Goal: Task Accomplishment & Management: Use online tool/utility

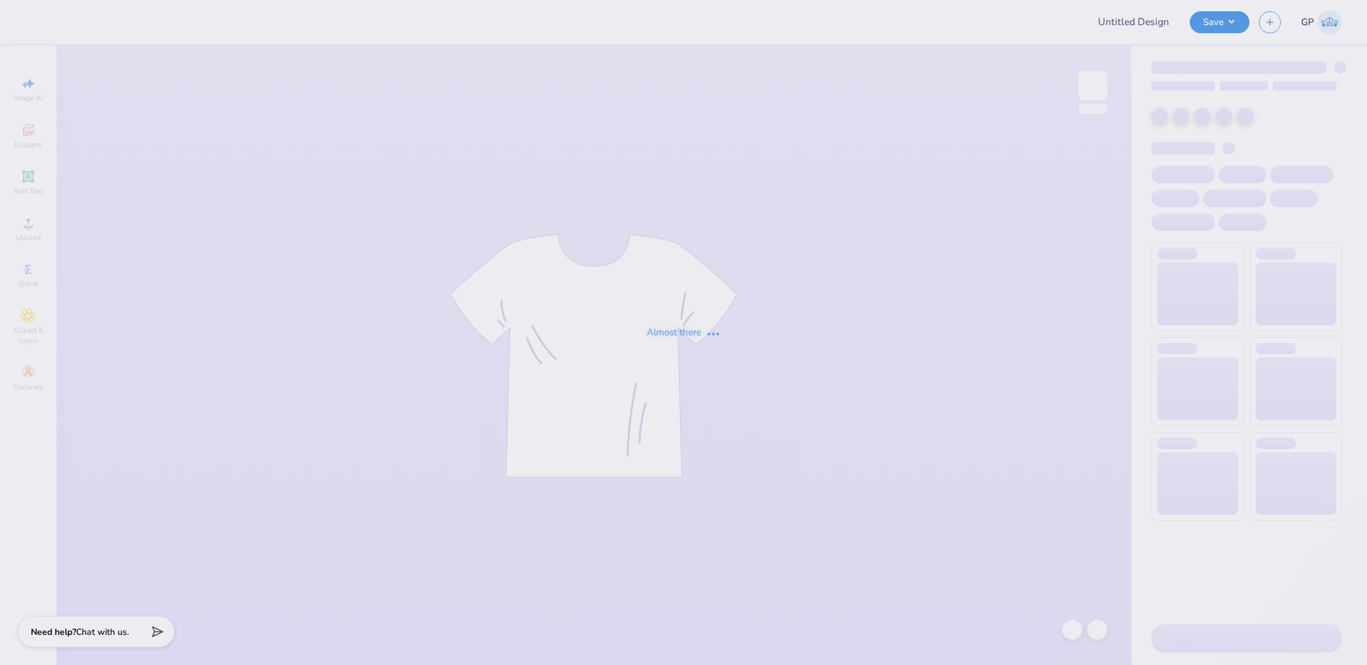
type input "Sigma Chi Derby Days y/B"
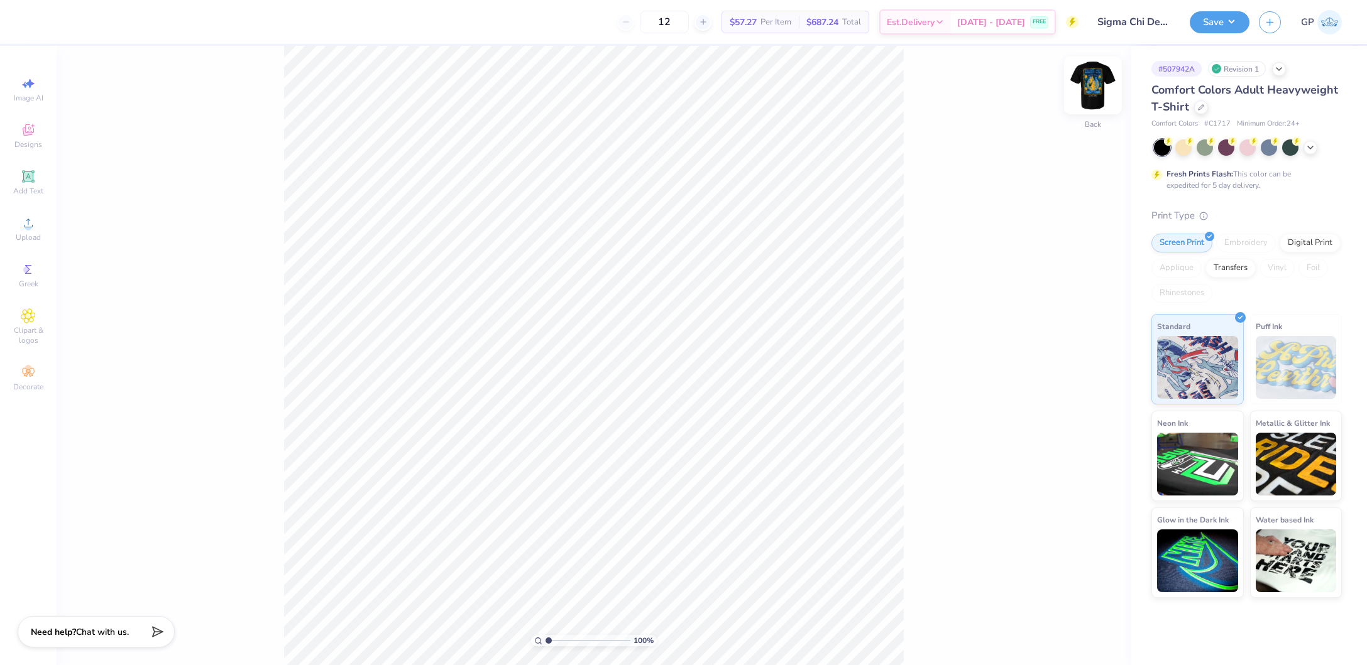
click at [1101, 92] on img at bounding box center [1093, 85] width 50 height 50
type input "2.99"
click at [565, 640] on input "range" at bounding box center [587, 640] width 85 height 11
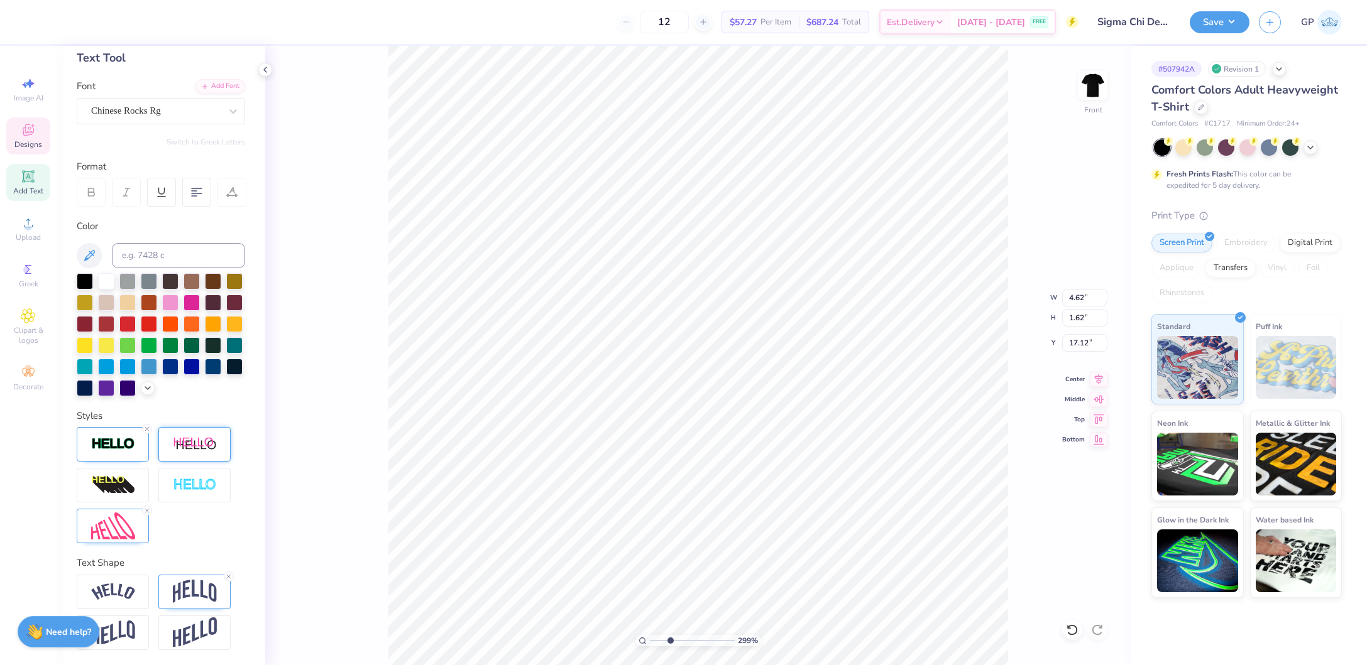
scroll to position [85, 0]
click at [197, 577] on div at bounding box center [194, 592] width 72 height 35
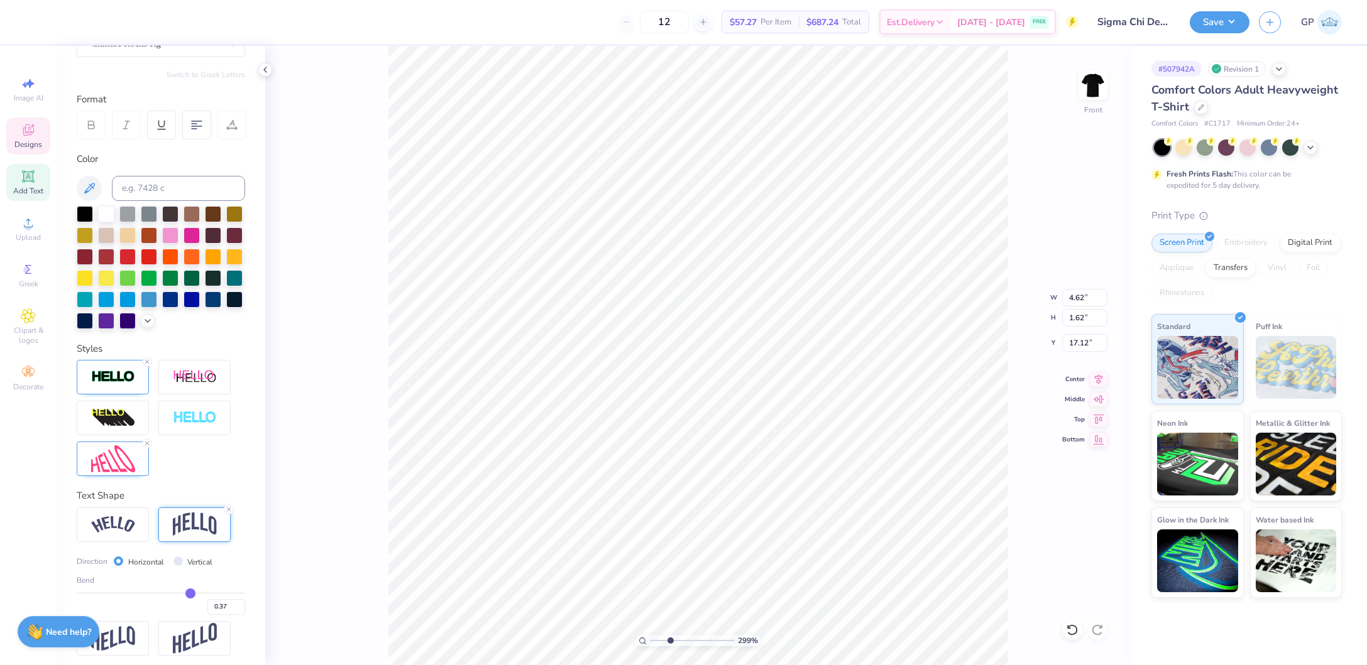
scroll to position [158, 0]
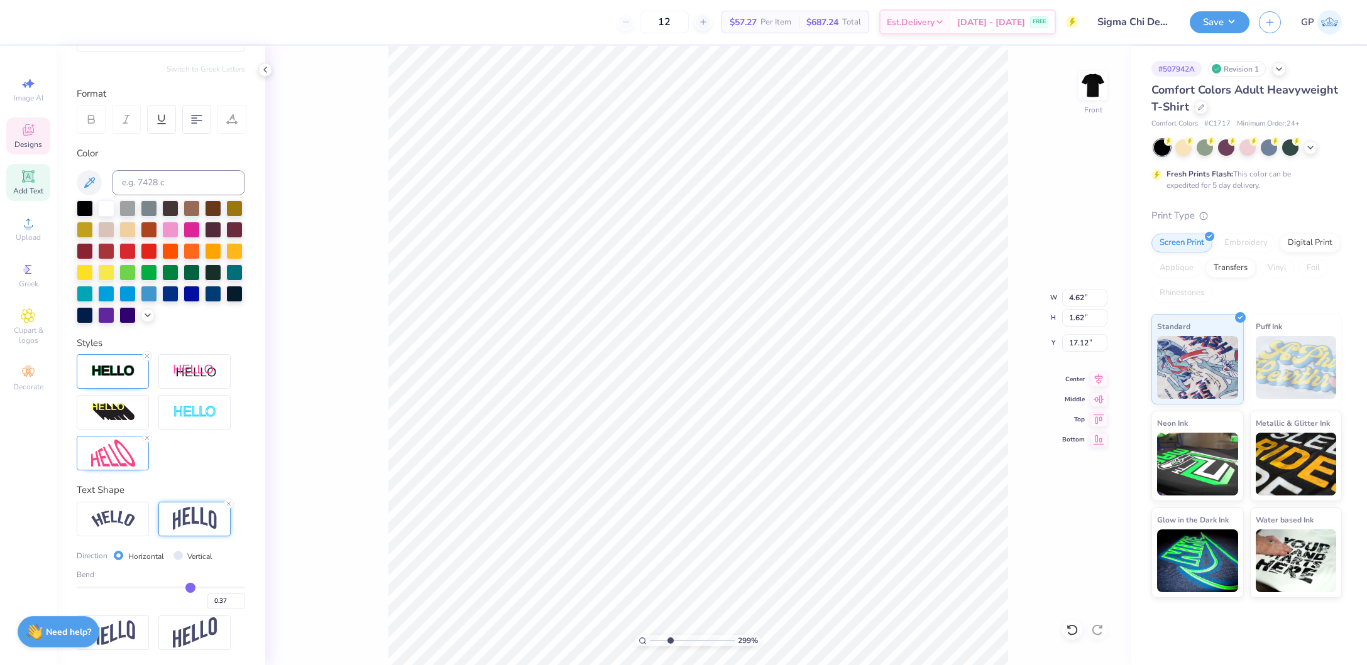
type input "0.4"
type input "0.40"
type input "0.39"
type input "0.38"
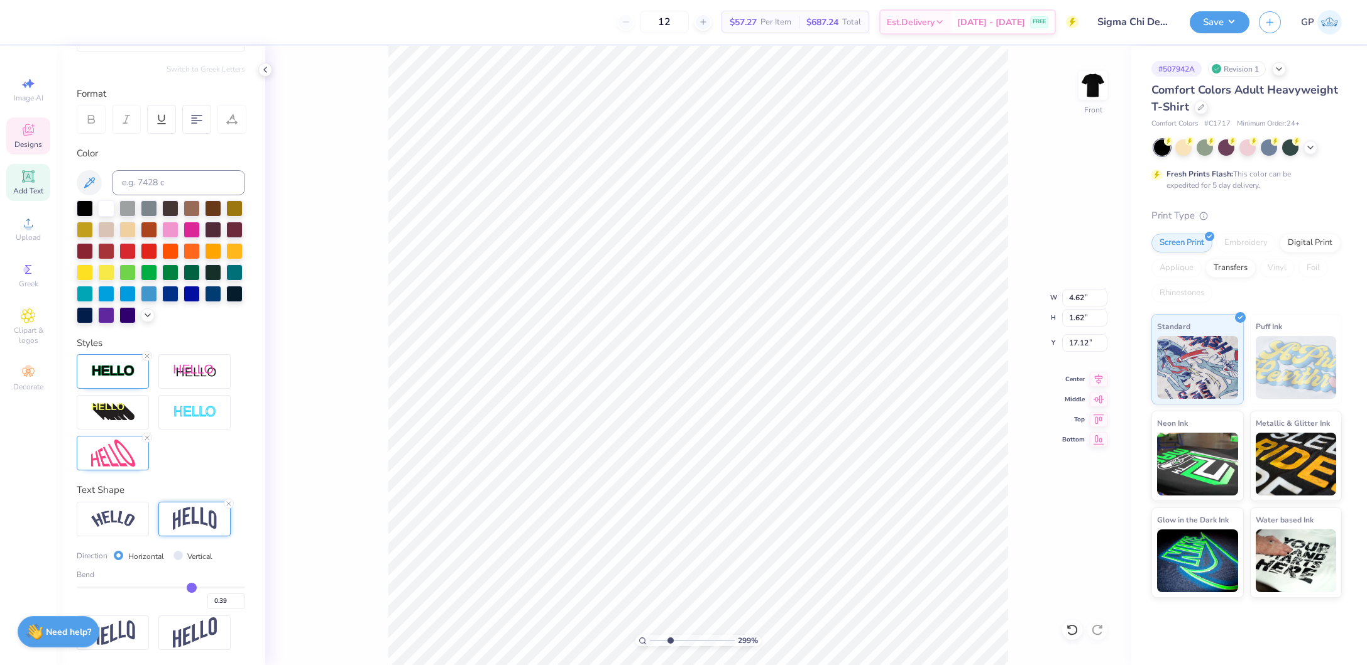
type input "0.38"
type input "0.37"
type input "0.36"
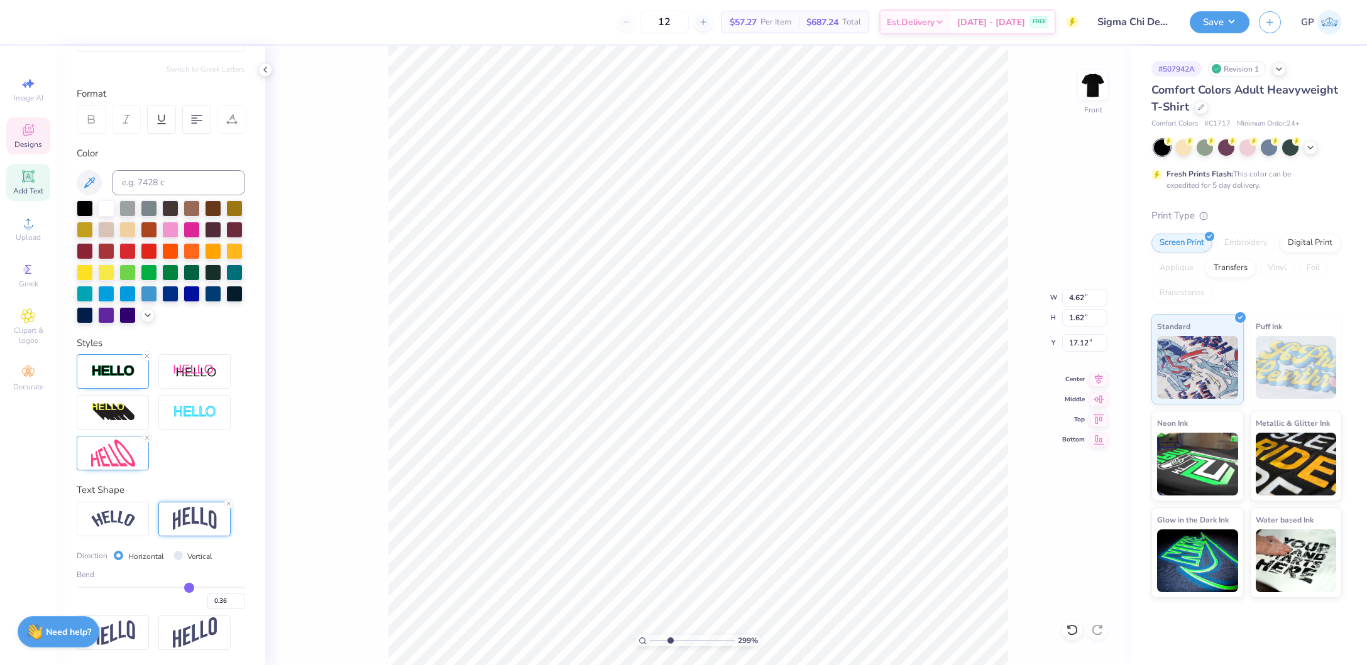
type input "0.35"
type input "0.34"
type input "0.33"
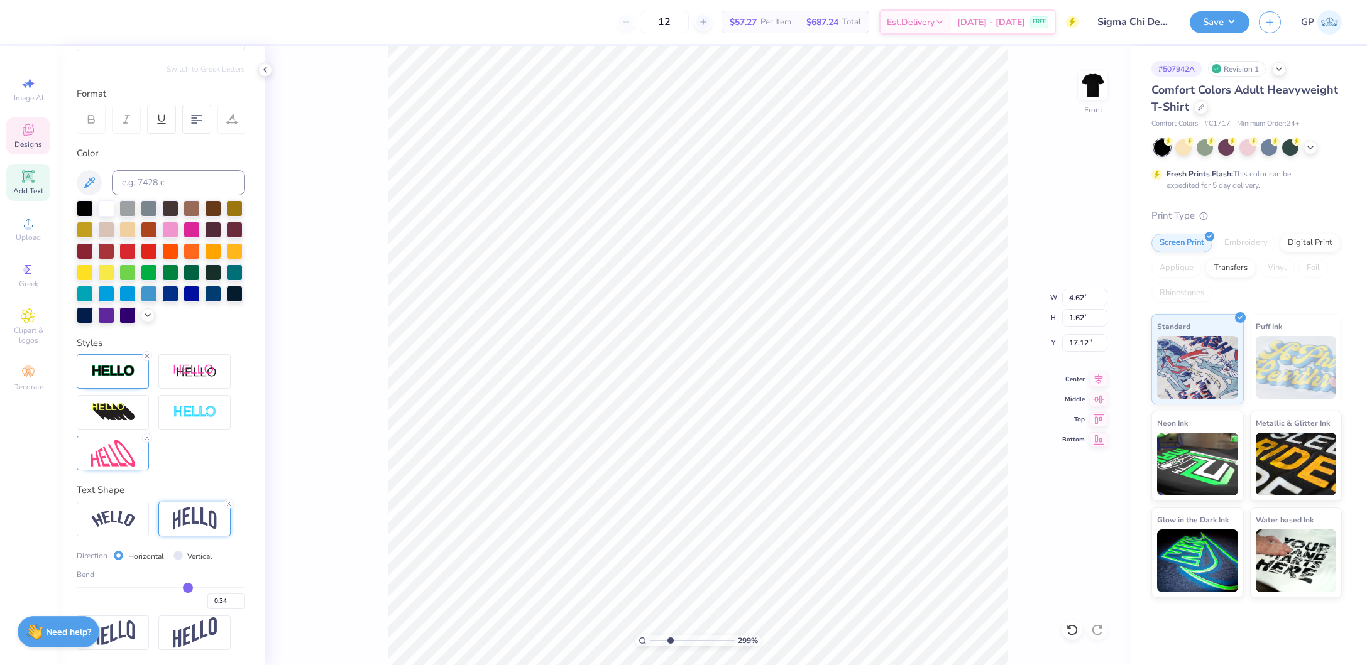
type input "0.33"
type input "0.32"
type input "0.31"
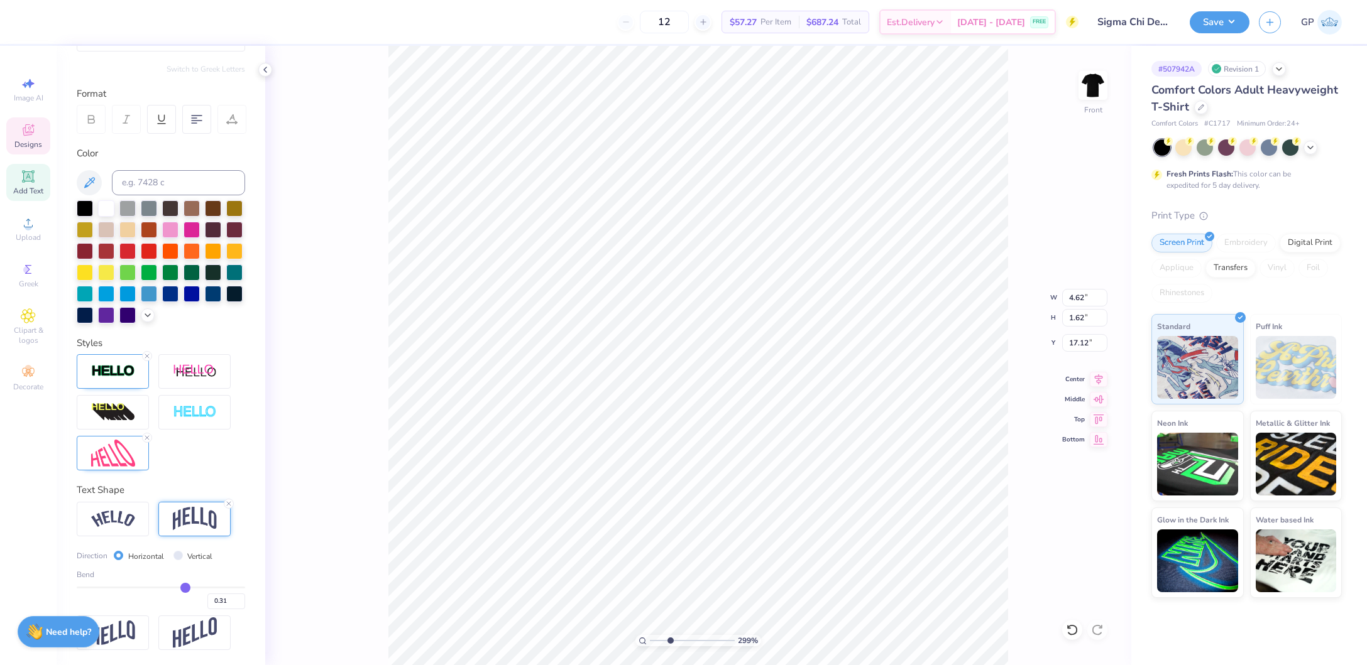
type input "0.3"
type input "0.30"
drag, startPoint x: 182, startPoint y: 590, endPoint x: 175, endPoint y: 590, distance: 6.9
type input "0.3"
click at [175, 589] on input "range" at bounding box center [161, 588] width 168 height 2
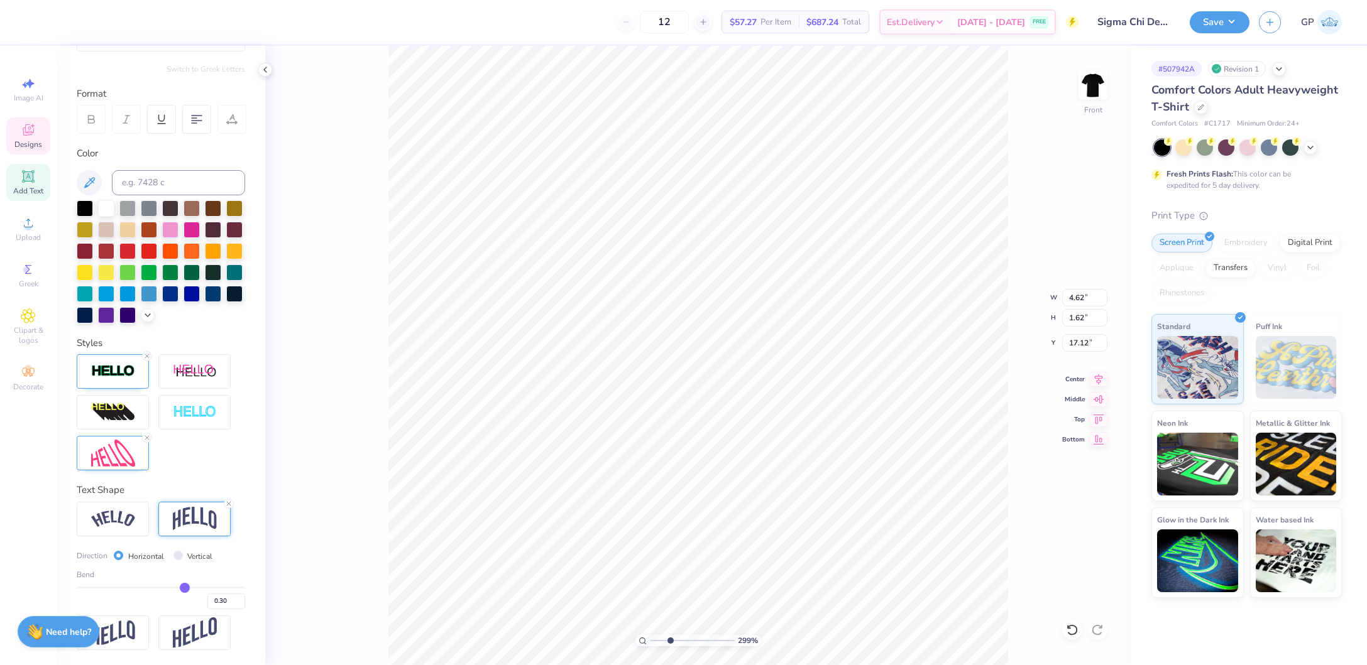
type input "4.63"
type input "0.29"
type input "0.27"
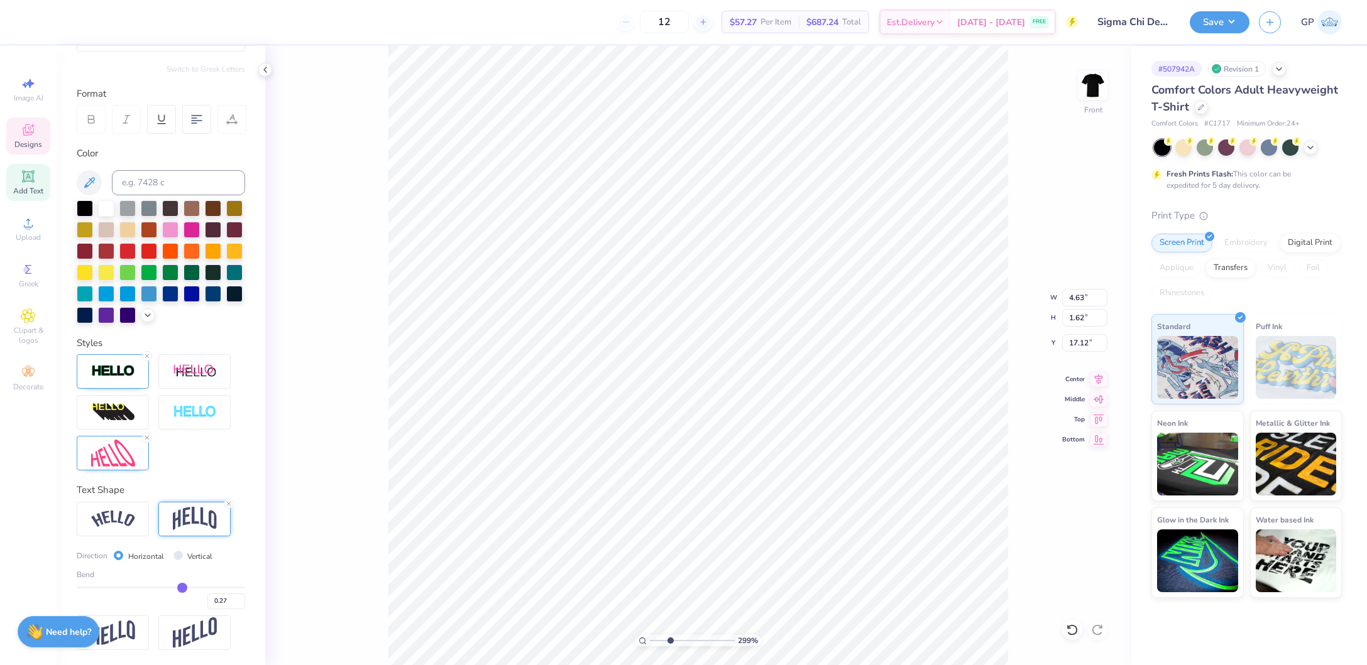
type input "0.25"
type input "0.22"
type input "0.21"
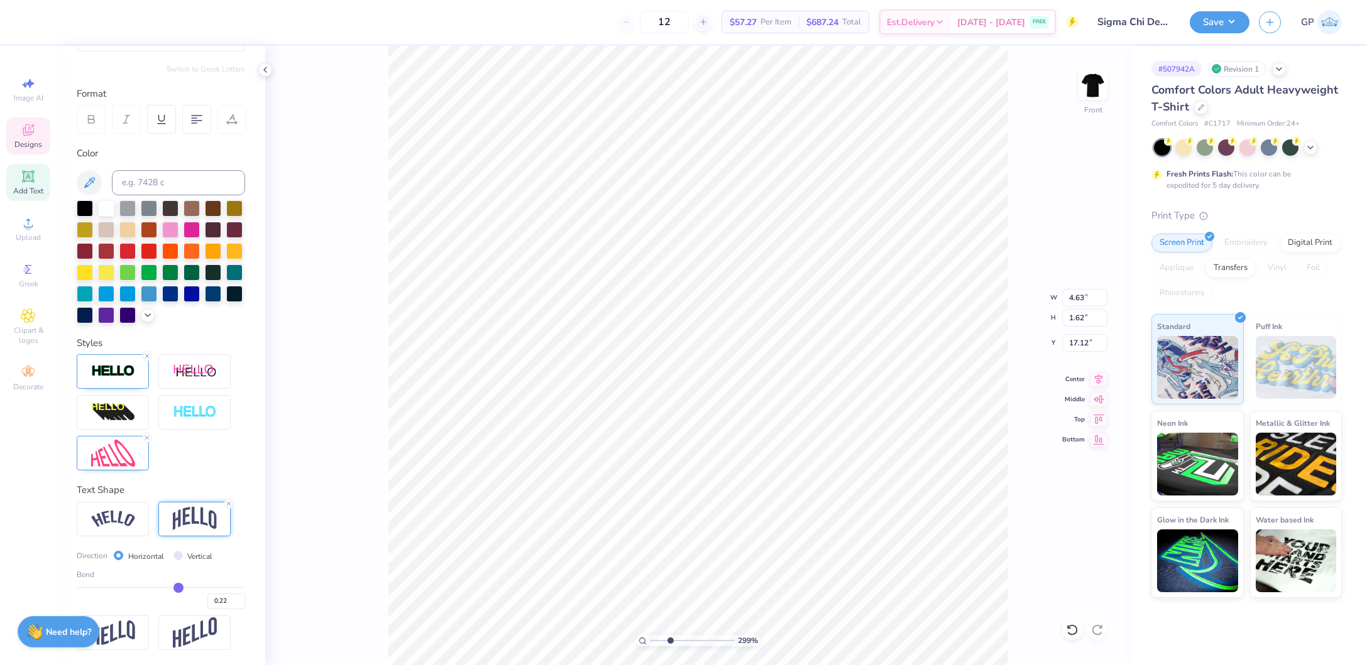
type input "0.21"
type input "0.2"
type input "0.20"
type input "0.19"
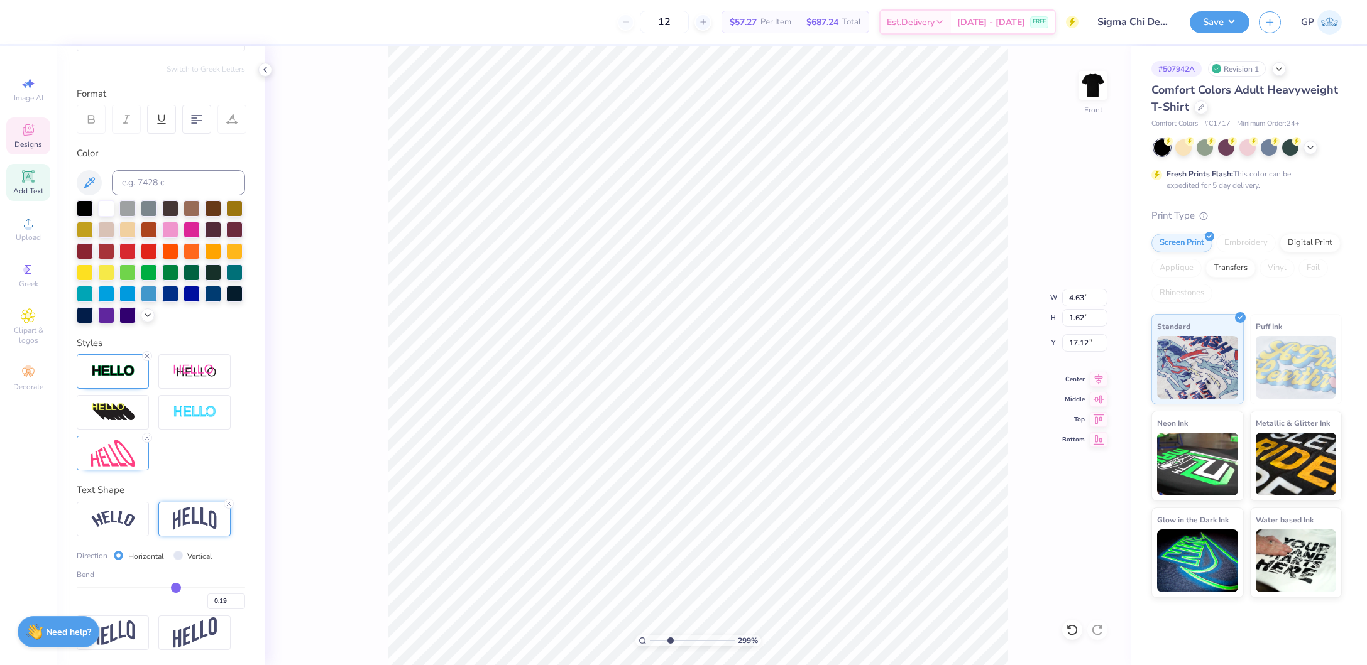
drag, startPoint x: 175, startPoint y: 590, endPoint x: 167, endPoint y: 589, distance: 8.2
type input "0.19"
click at [167, 589] on input "range" at bounding box center [161, 588] width 168 height 2
type input "4.65"
type input "0.2"
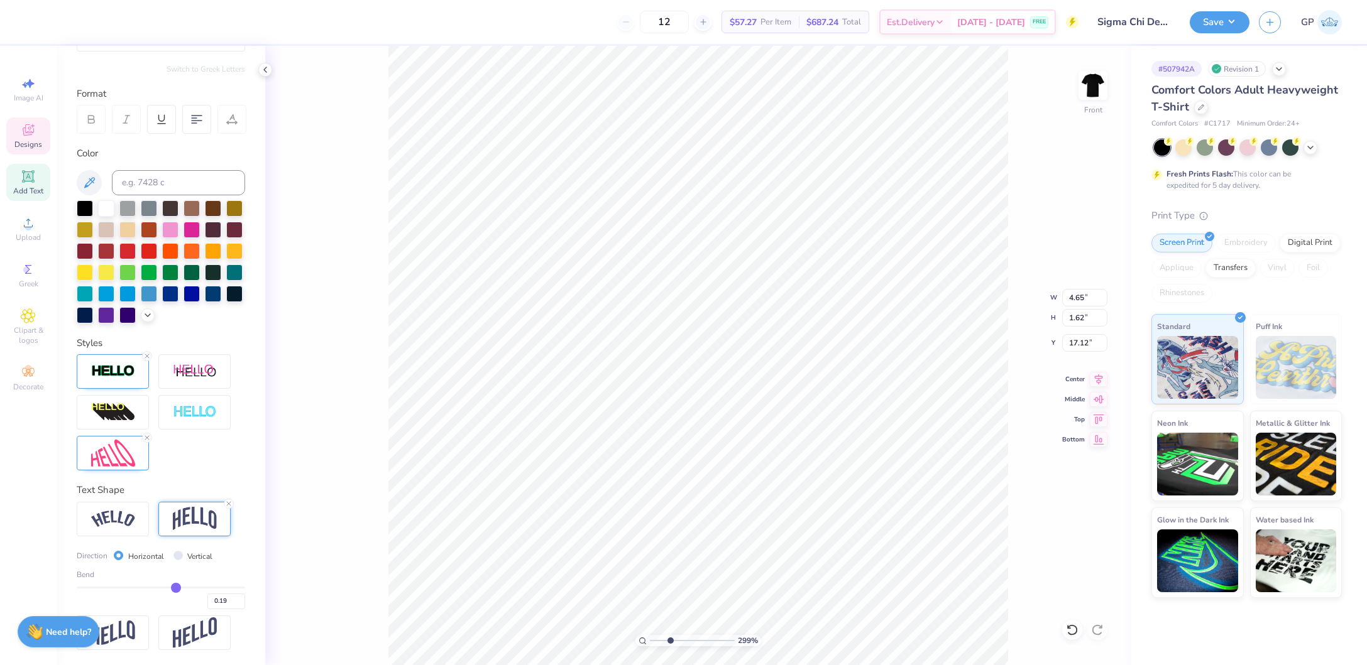
type input "0.20"
type input "0.21"
type input "0.22"
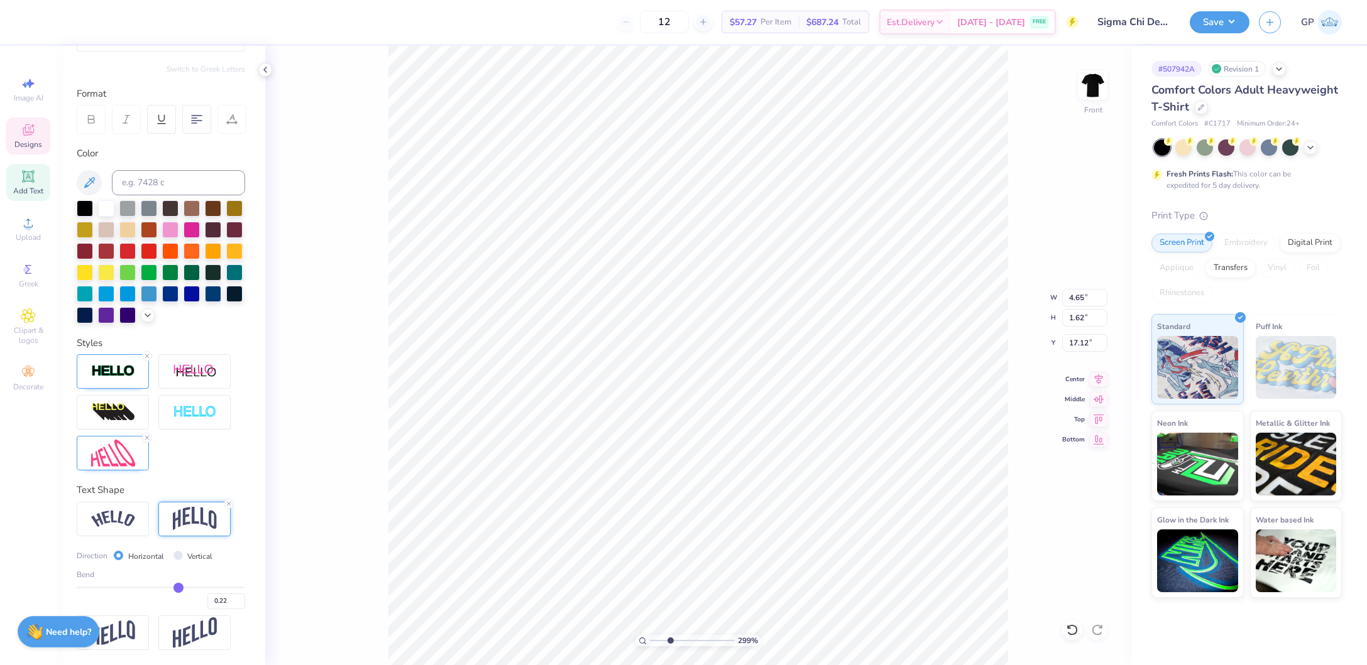
type input "0.23"
type input "0.24"
type input "0.25"
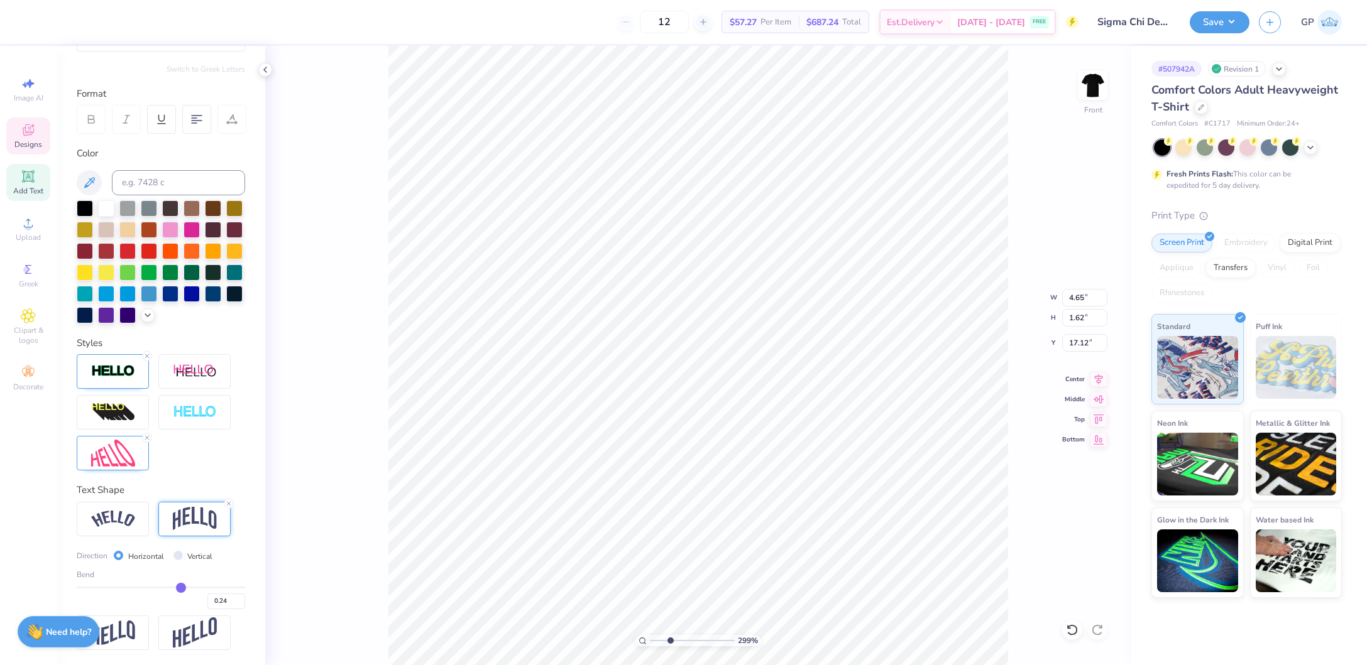
type input "0.25"
click at [172, 589] on input "range" at bounding box center [161, 588] width 168 height 2
click at [124, 461] on img at bounding box center [113, 453] width 44 height 27
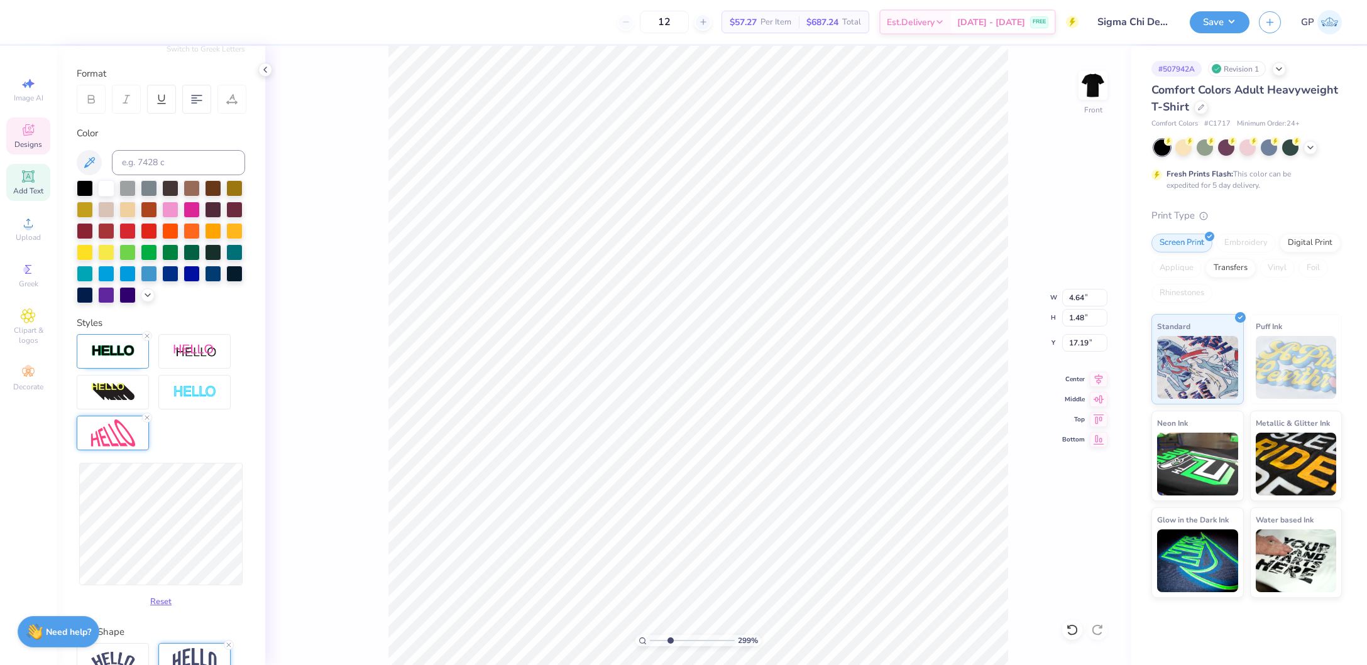
type input "4.65"
type input "1.48"
type input "17.19"
type input "17.13"
type input "4.57"
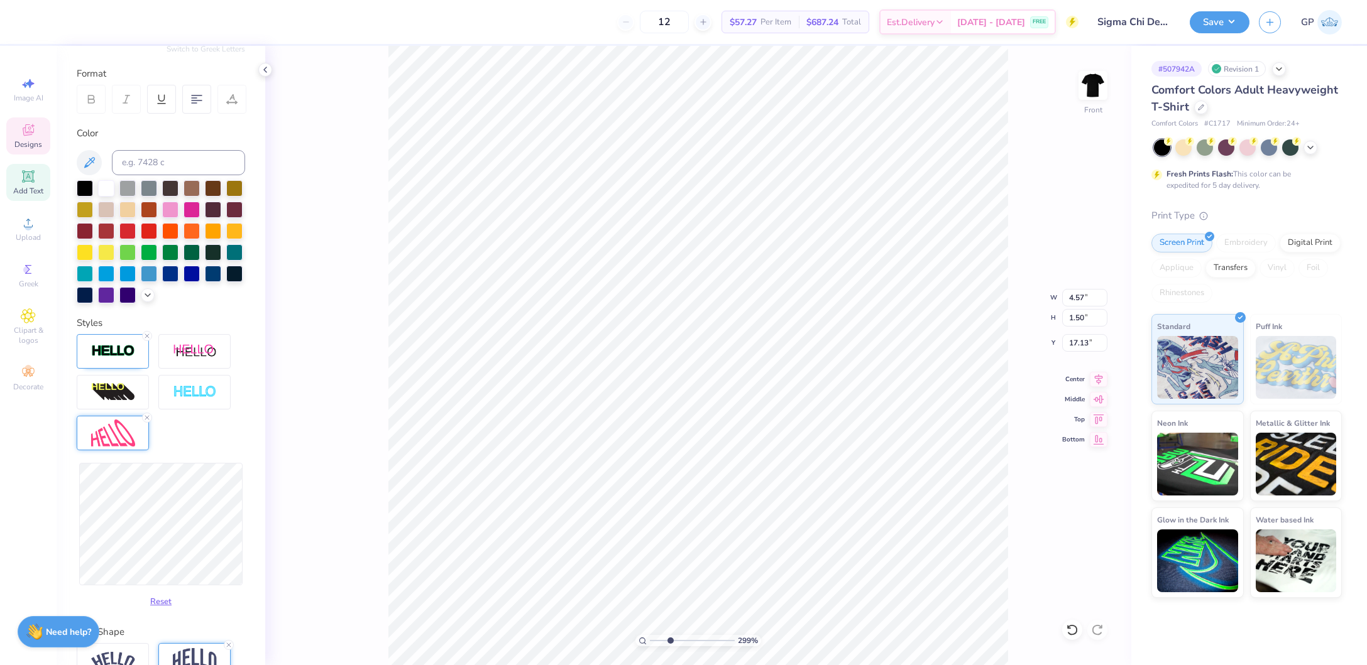
type input "1.50"
type input "17.12"
type input "4.46"
type input "4.91"
type input "1.02"
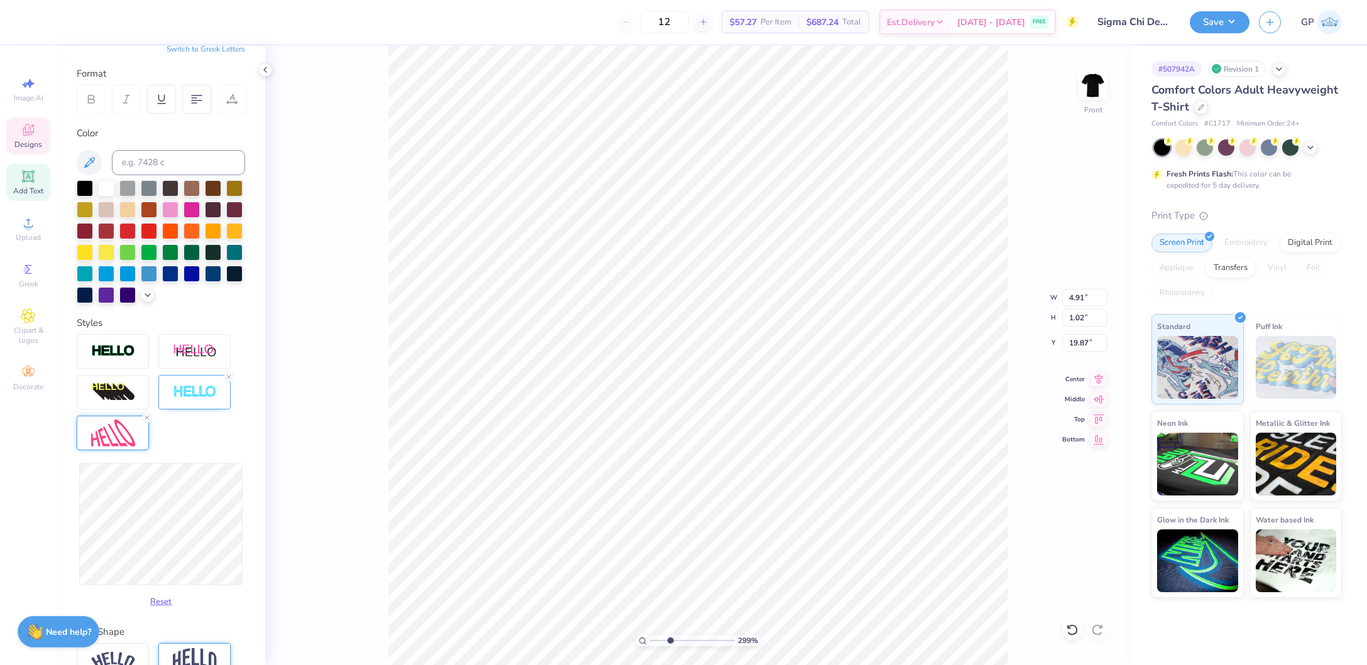
type input "19.87"
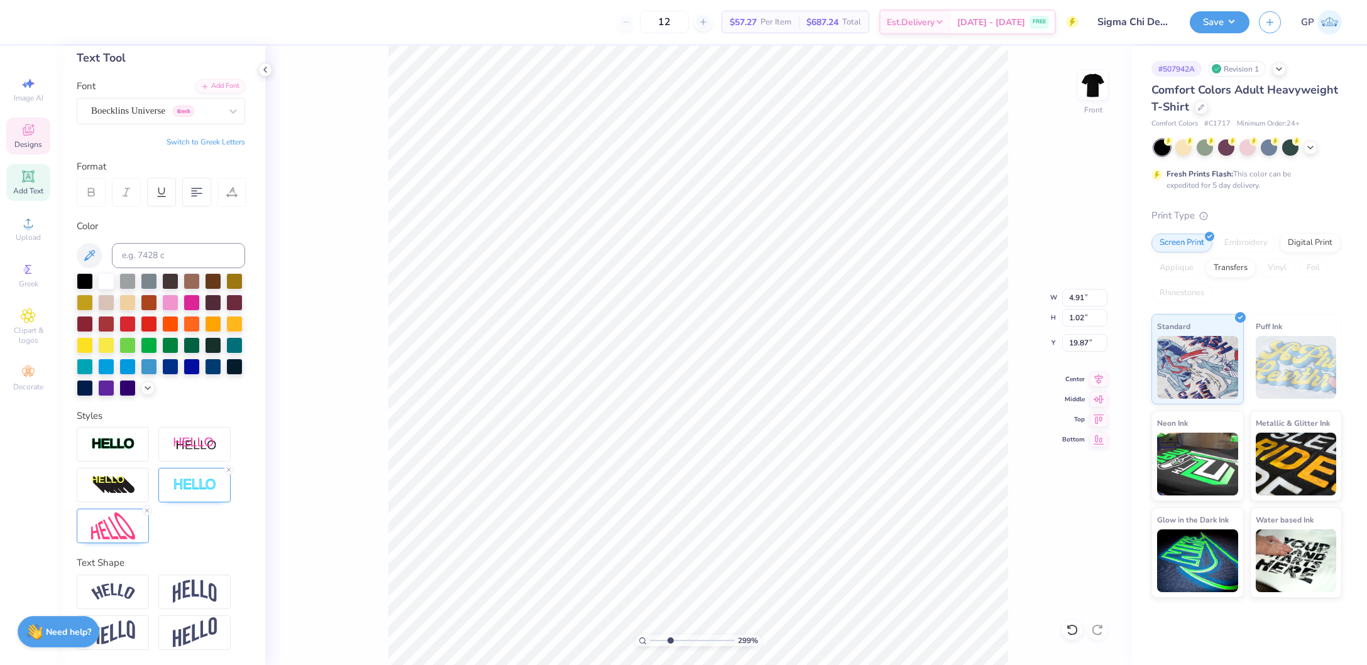
scroll to position [85, 0]
drag, startPoint x: 670, startPoint y: 642, endPoint x: 633, endPoint y: 637, distance: 37.3
click at [650, 637] on input "range" at bounding box center [692, 640] width 85 height 11
click at [672, 643] on input "range" at bounding box center [692, 640] width 85 height 11
click at [674, 637] on input "range" at bounding box center [692, 640] width 85 height 11
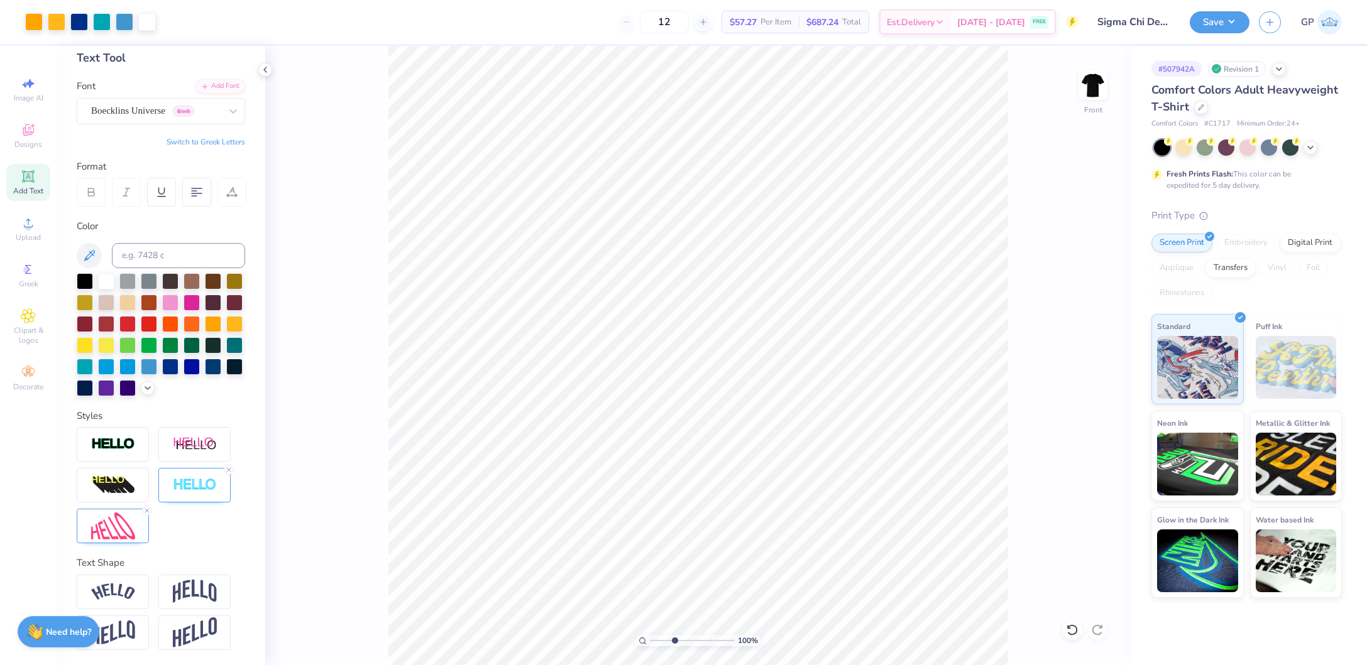
click at [674, 637] on input "range" at bounding box center [692, 640] width 85 height 11
drag, startPoint x: 673, startPoint y: 641, endPoint x: 660, endPoint y: 640, distance: 12.6
click at [660, 640] on input "range" at bounding box center [692, 640] width 85 height 11
drag, startPoint x: 660, startPoint y: 639, endPoint x: 615, endPoint y: 639, distance: 45.2
type input "1"
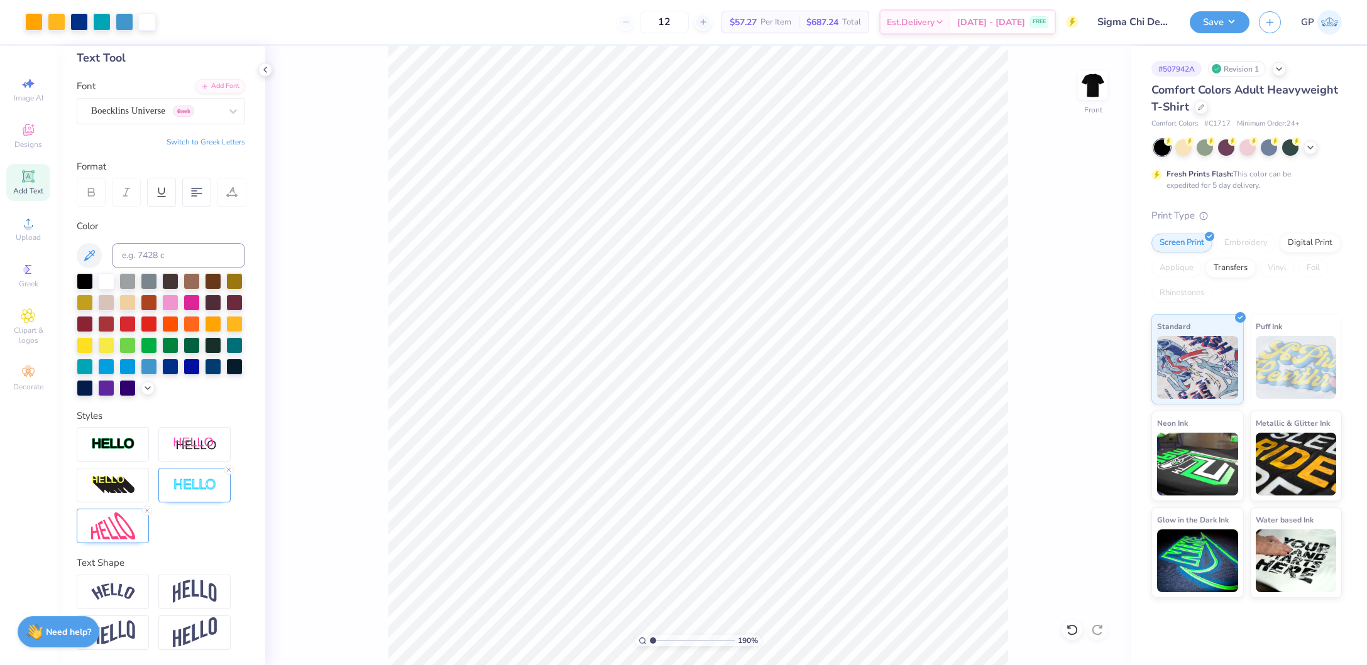
click at [650, 639] on input "range" at bounding box center [692, 640] width 85 height 11
click at [782, 459] on li "Group" at bounding box center [780, 456] width 99 height 25
click at [1085, 317] on input "17.69" at bounding box center [1084, 318] width 45 height 18
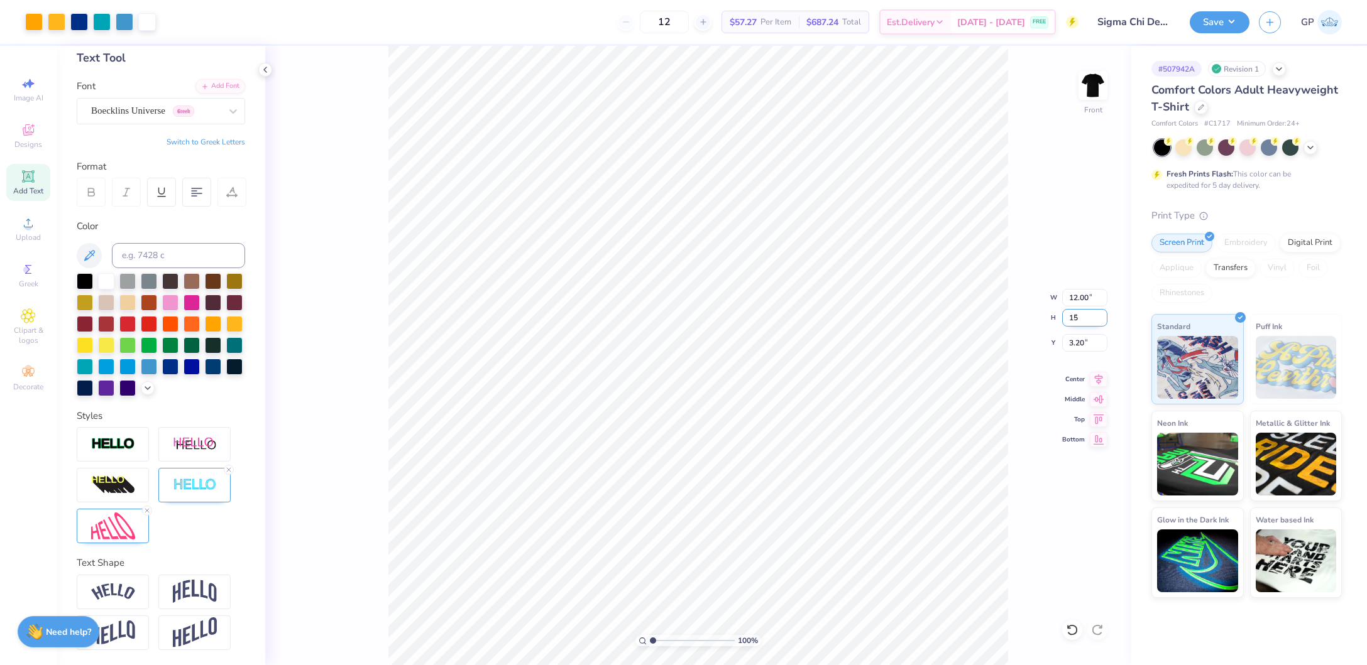
type input "15"
type input "10.18"
type input "15.00"
click at [1081, 345] on input "4.54" at bounding box center [1084, 343] width 45 height 18
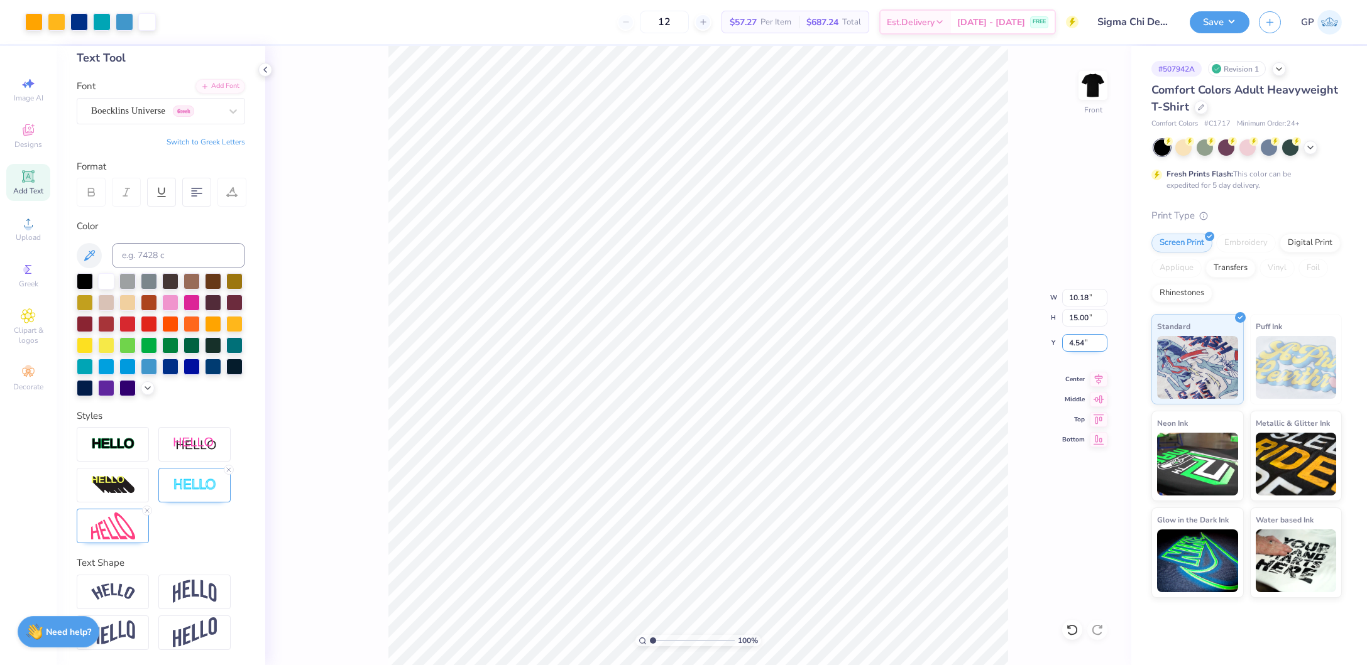
click at [1081, 345] on input "4.54" at bounding box center [1084, 343] width 45 height 18
type input "3.00"
click at [1208, 24] on button "Save" at bounding box center [1220, 20] width 60 height 22
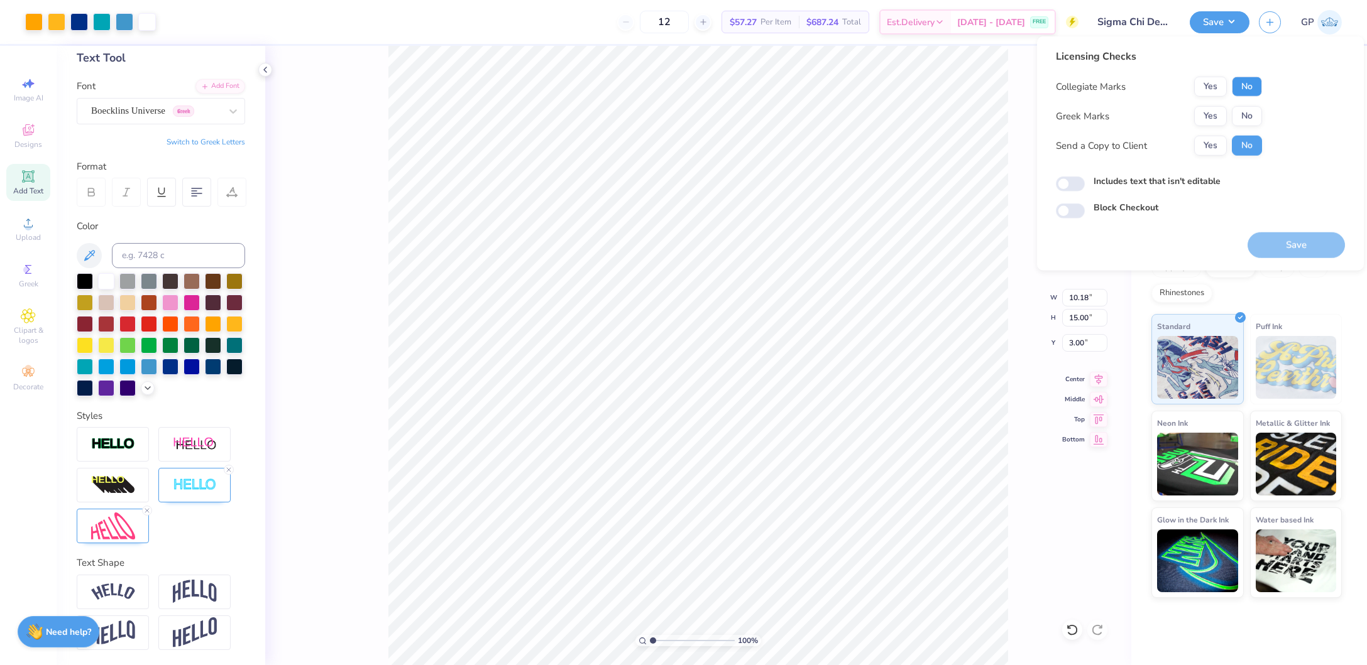
click at [1244, 89] on button "No" at bounding box center [1247, 87] width 30 height 20
click at [1200, 126] on div "Collegiate Marks Yes No Greek Marks Yes No Send a Copy to Client Yes No" at bounding box center [1159, 116] width 206 height 79
click at [1210, 121] on button "Yes" at bounding box center [1210, 116] width 33 height 20
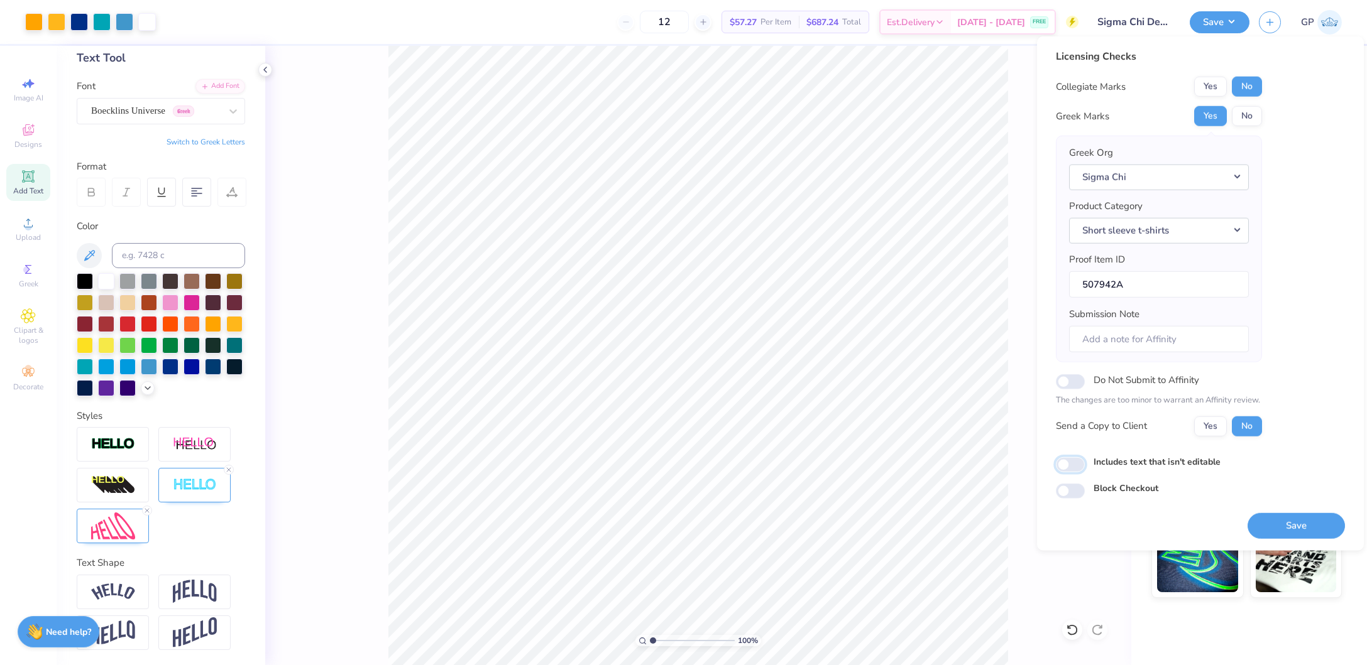
click at [1071, 457] on input "Includes text that isn't editable" at bounding box center [1070, 464] width 29 height 15
checkbox input "true"
click at [1272, 522] on button "Save" at bounding box center [1295, 526] width 97 height 26
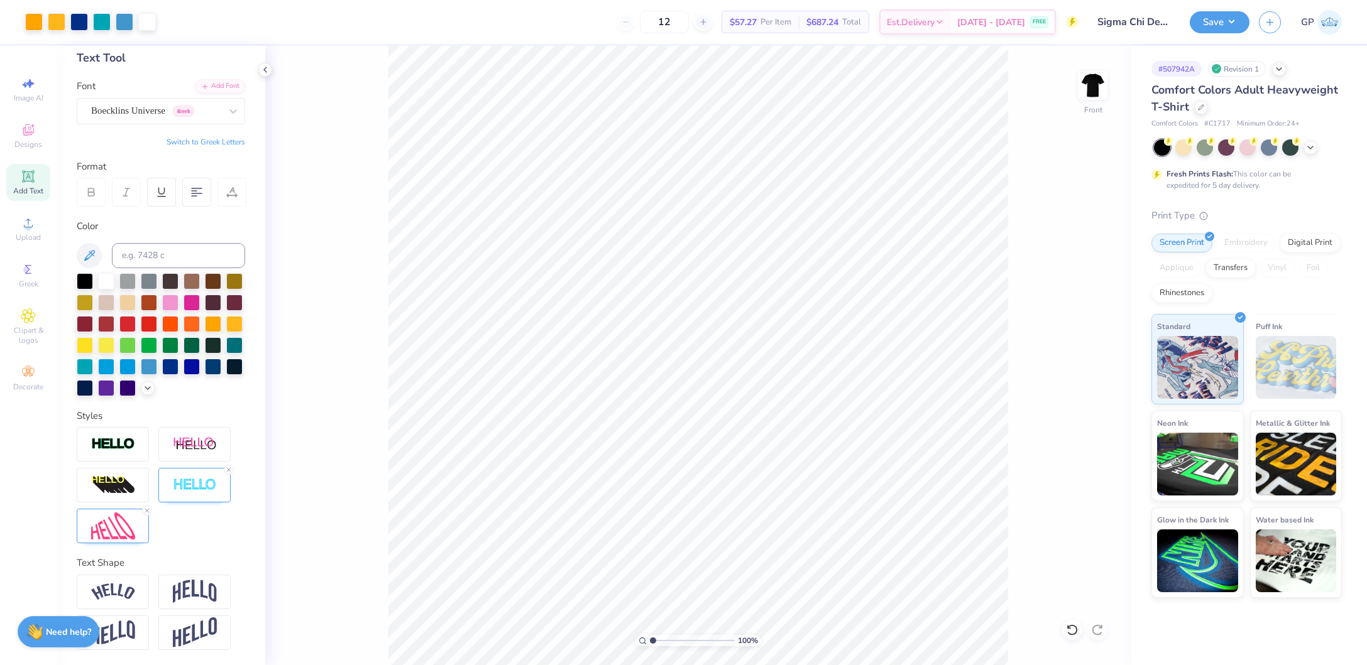
type input "3.81"
click at [676, 640] on input "range" at bounding box center [692, 640] width 85 height 11
click at [733, 555] on li "Ungroup" at bounding box center [749, 554] width 99 height 25
type input "3.20"
type input "14.80"
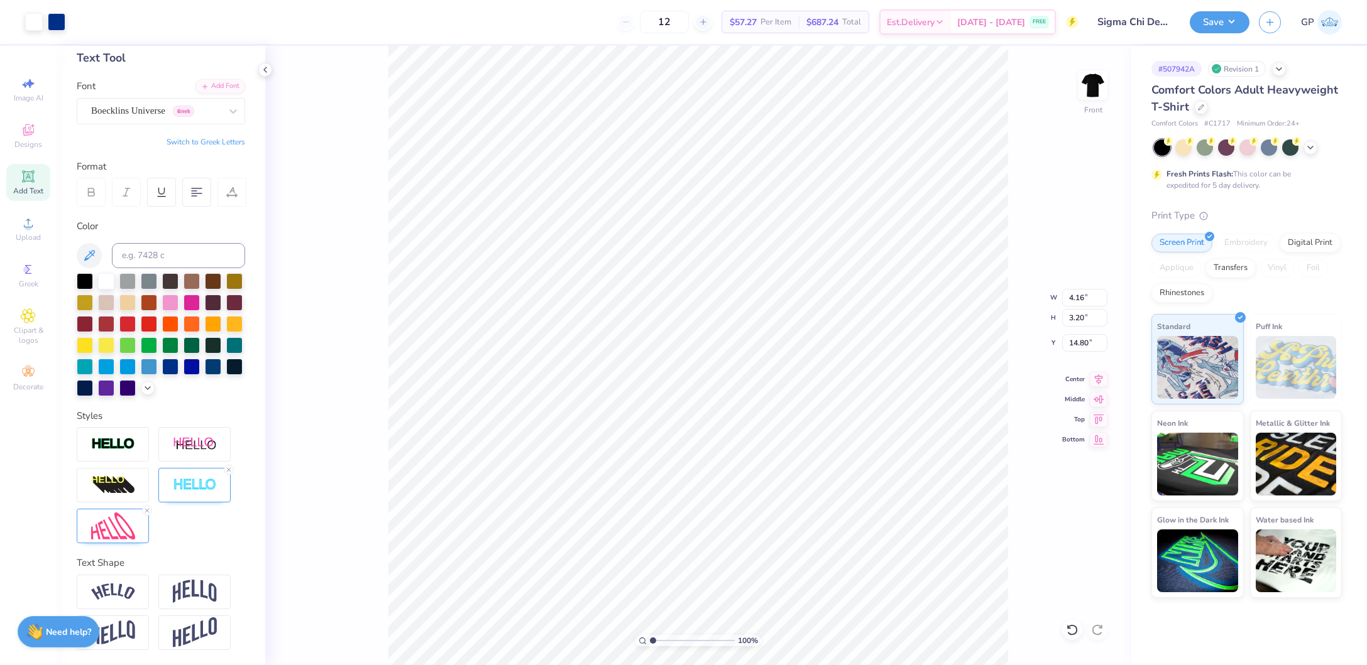
drag, startPoint x: 677, startPoint y: 641, endPoint x: 630, endPoint y: 639, distance: 47.8
type input "1"
click at [650, 639] on input "range" at bounding box center [692, 640] width 85 height 11
click at [713, 538] on li "Group" at bounding box center [736, 530] width 99 height 25
type input "4.16"
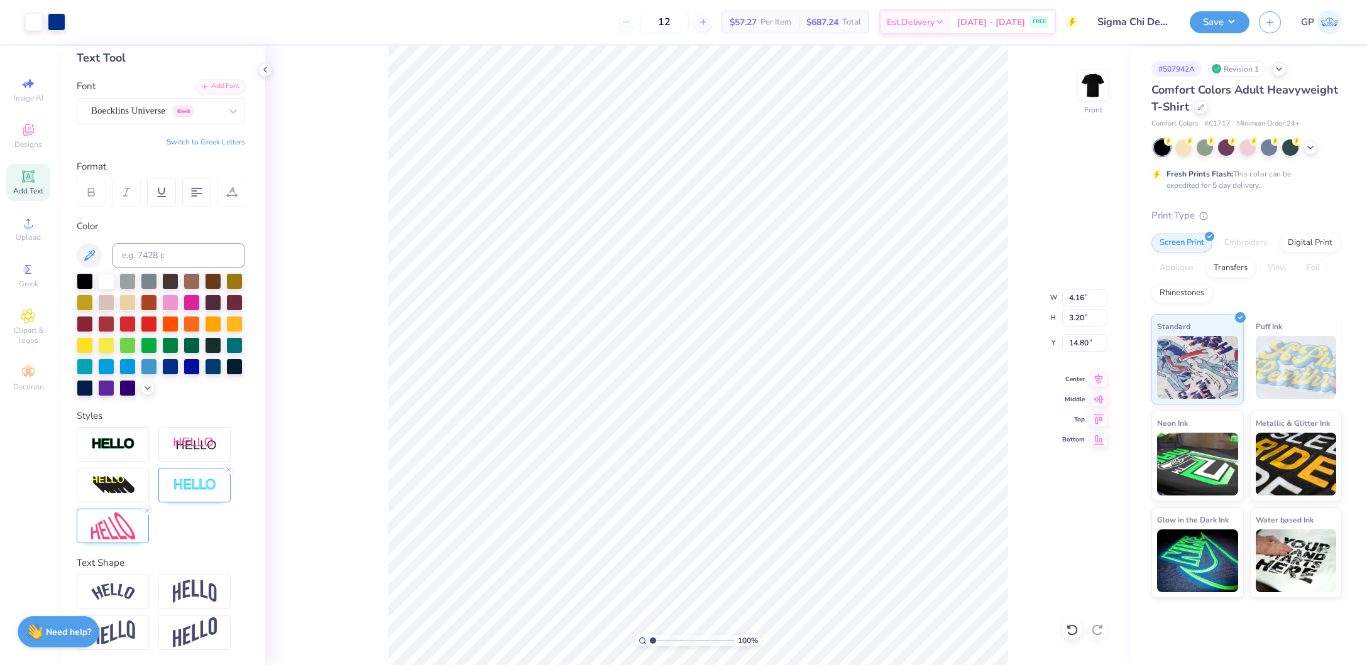
type input "3.20"
type input "20.07"
click at [32, 22] on div at bounding box center [34, 21] width 18 height 18
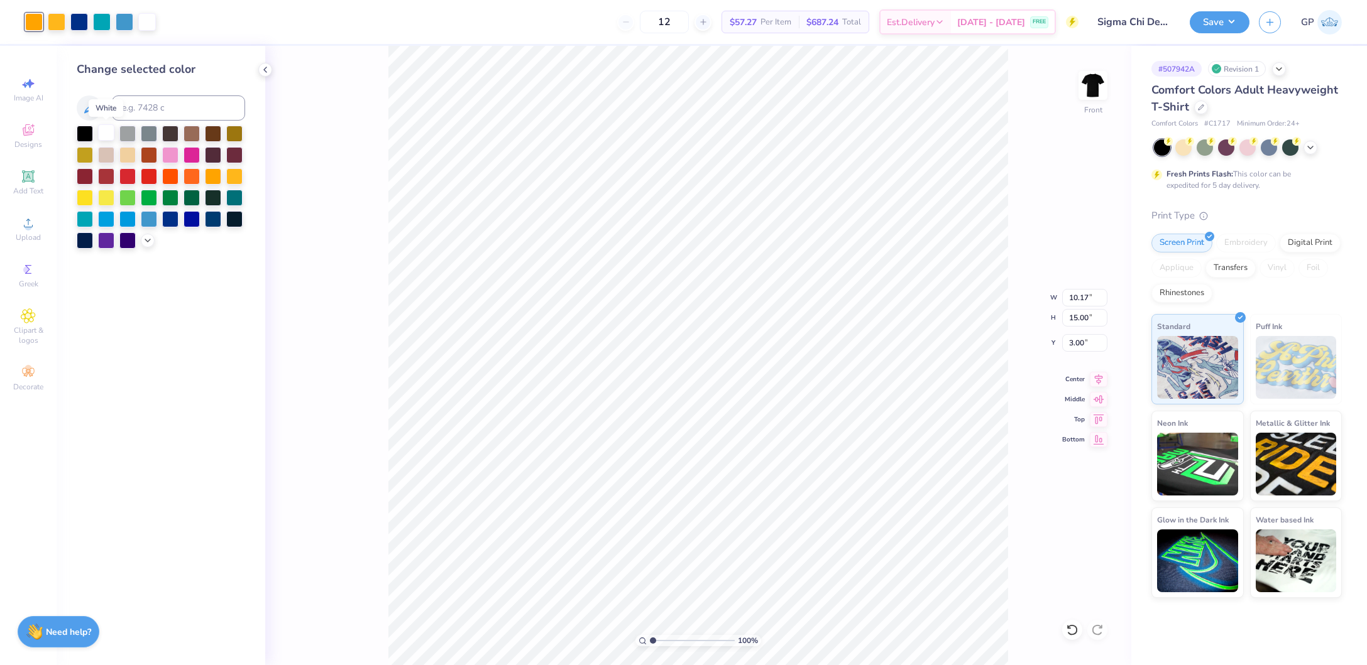
click at [102, 133] on div at bounding box center [106, 132] width 16 height 16
click at [53, 24] on div at bounding box center [57, 21] width 18 height 18
click at [107, 134] on div at bounding box center [106, 132] width 16 height 16
click at [36, 228] on div "Upload" at bounding box center [28, 229] width 44 height 37
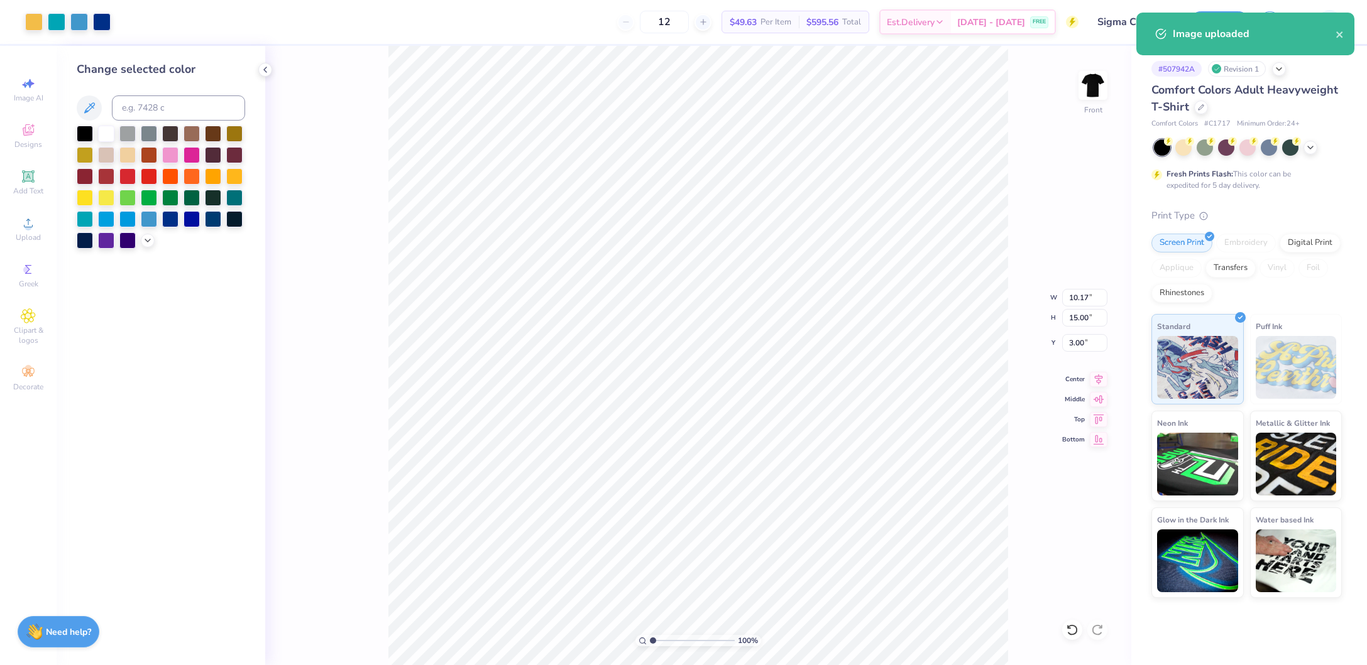
type input "9.36"
type input "12.82"
type input "7.34"
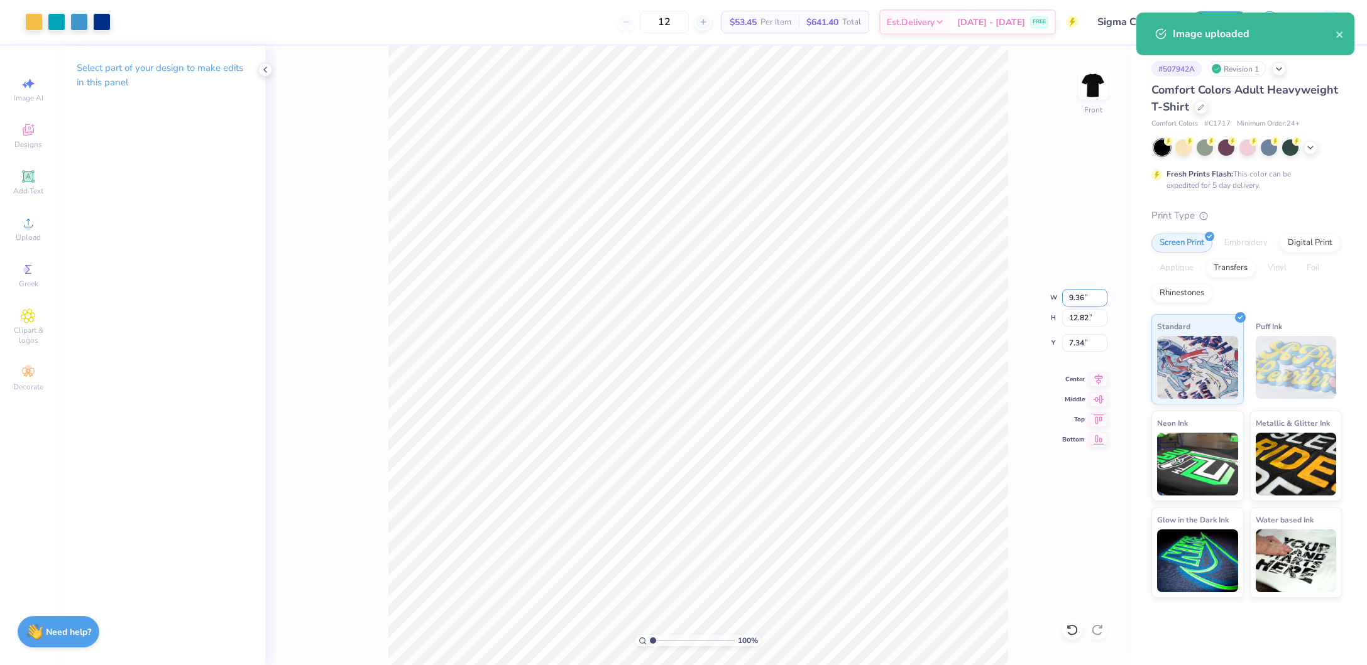
click at [1081, 299] on input "9.36" at bounding box center [1084, 298] width 45 height 18
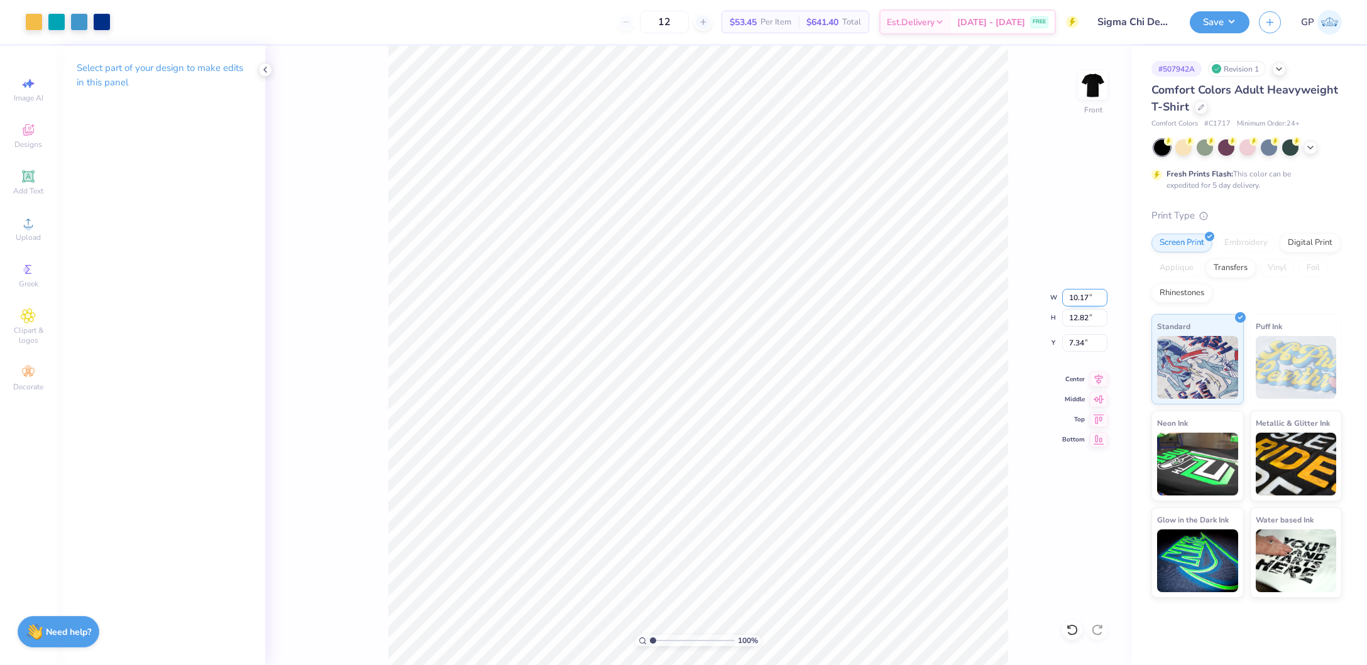
type input "10.17"
type input "13.93"
type input "3.00"
click at [674, 640] on input "range" at bounding box center [692, 640] width 85 height 11
drag, startPoint x: 672, startPoint y: 640, endPoint x: 662, endPoint y: 640, distance: 9.4
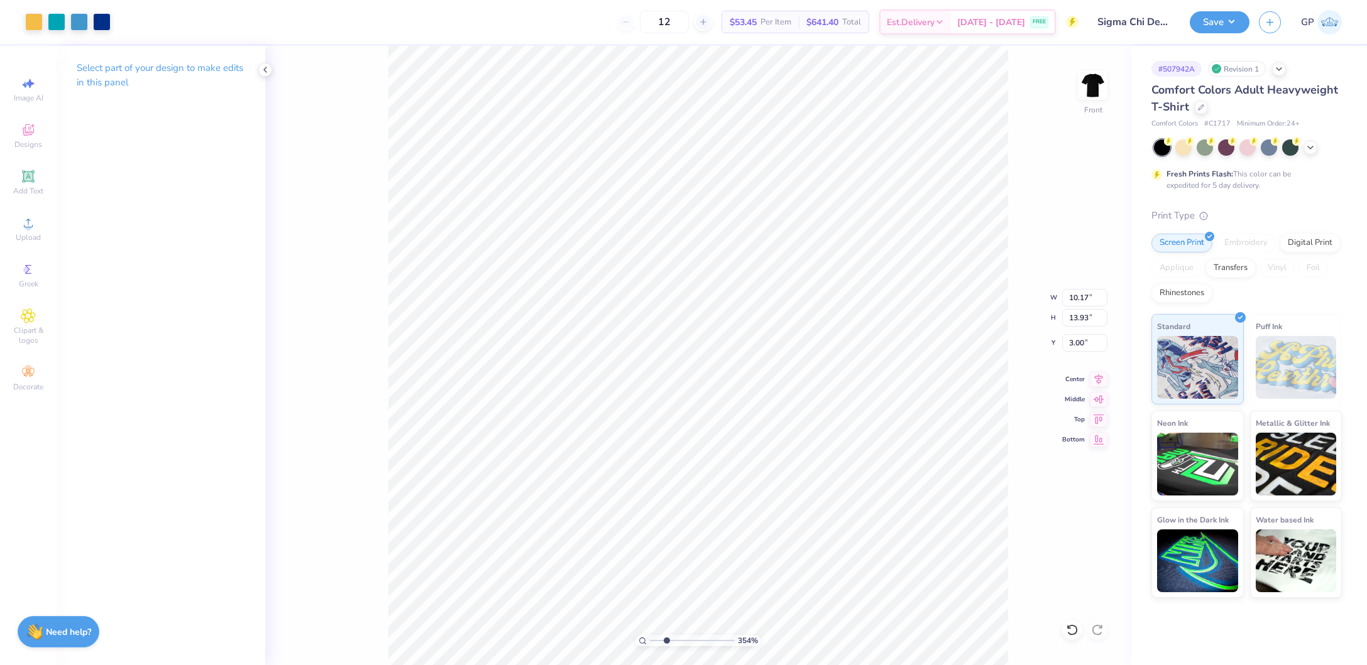
type input "2.17"
click at [662, 640] on input "range" at bounding box center [692, 640] width 85 height 11
click at [805, 578] on li "Bring to Front" at bounding box center [818, 579] width 99 height 25
type input "14.80"
type input "10.17"
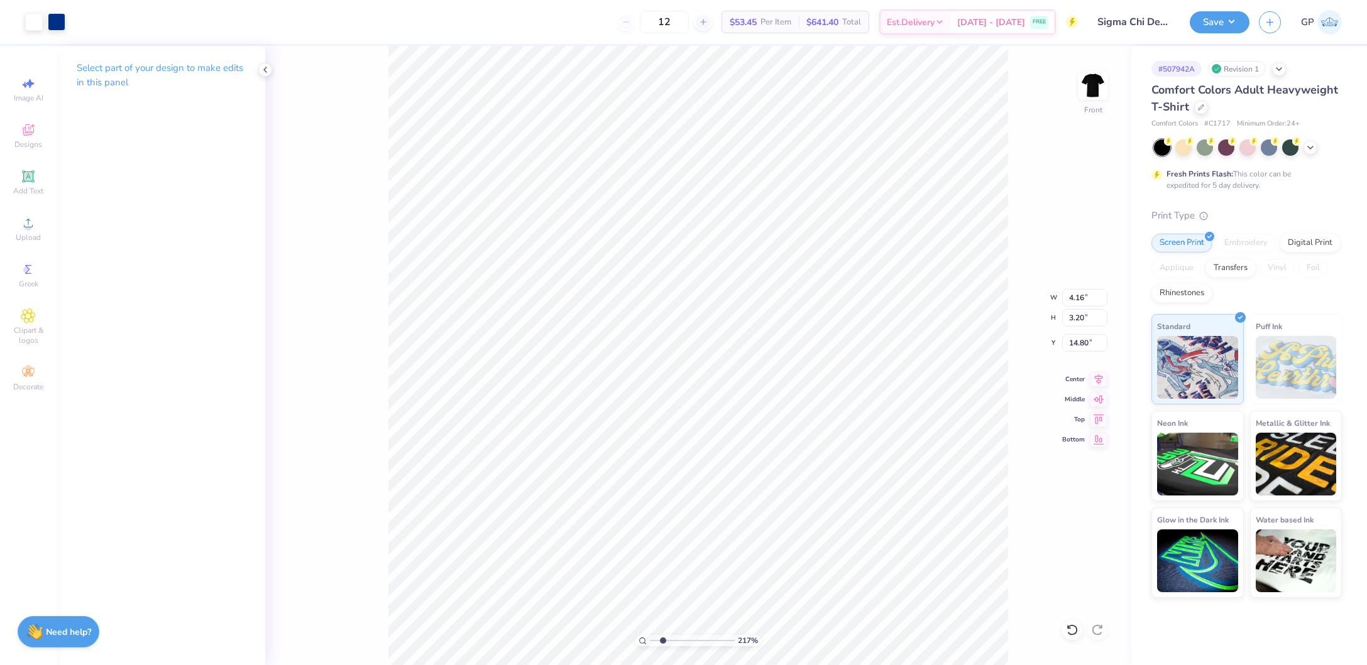
type input "13.93"
type input "3.00"
click at [872, 640] on li "Send to Back" at bounding box center [867, 652] width 99 height 25
type input "15.00"
drag, startPoint x: 655, startPoint y: 640, endPoint x: 635, endPoint y: 641, distance: 20.8
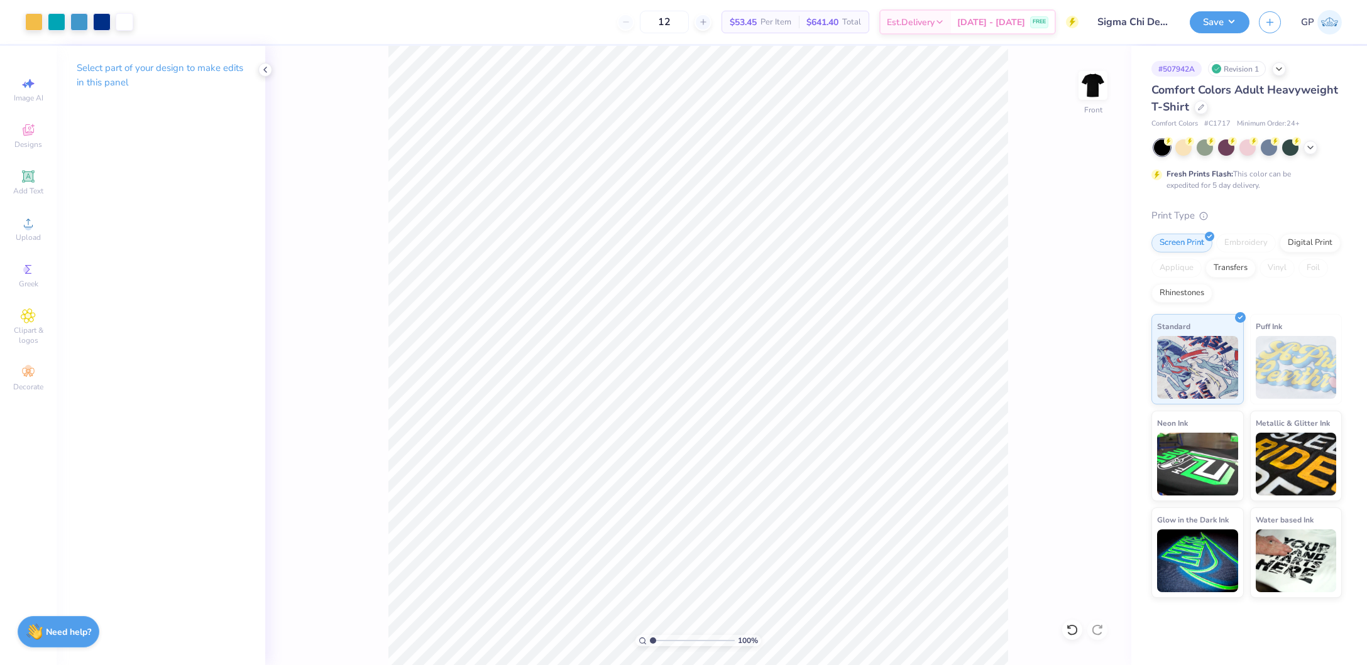
type input "1"
click at [650, 640] on input "range" at bounding box center [692, 640] width 85 height 11
click at [34, 20] on div at bounding box center [34, 21] width 18 height 18
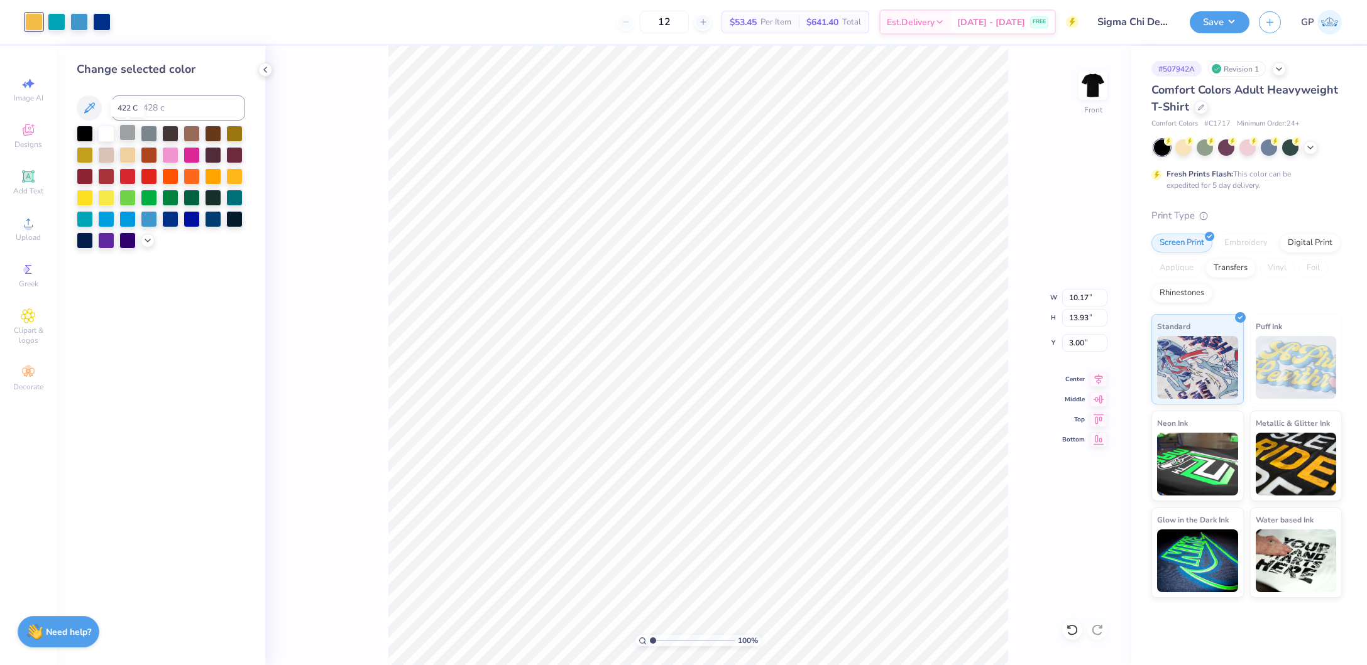
click at [125, 130] on div at bounding box center [127, 132] width 16 height 16
click at [23, 231] on icon at bounding box center [28, 223] width 15 height 15
click at [36, 226] on div "Upload" at bounding box center [28, 229] width 44 height 37
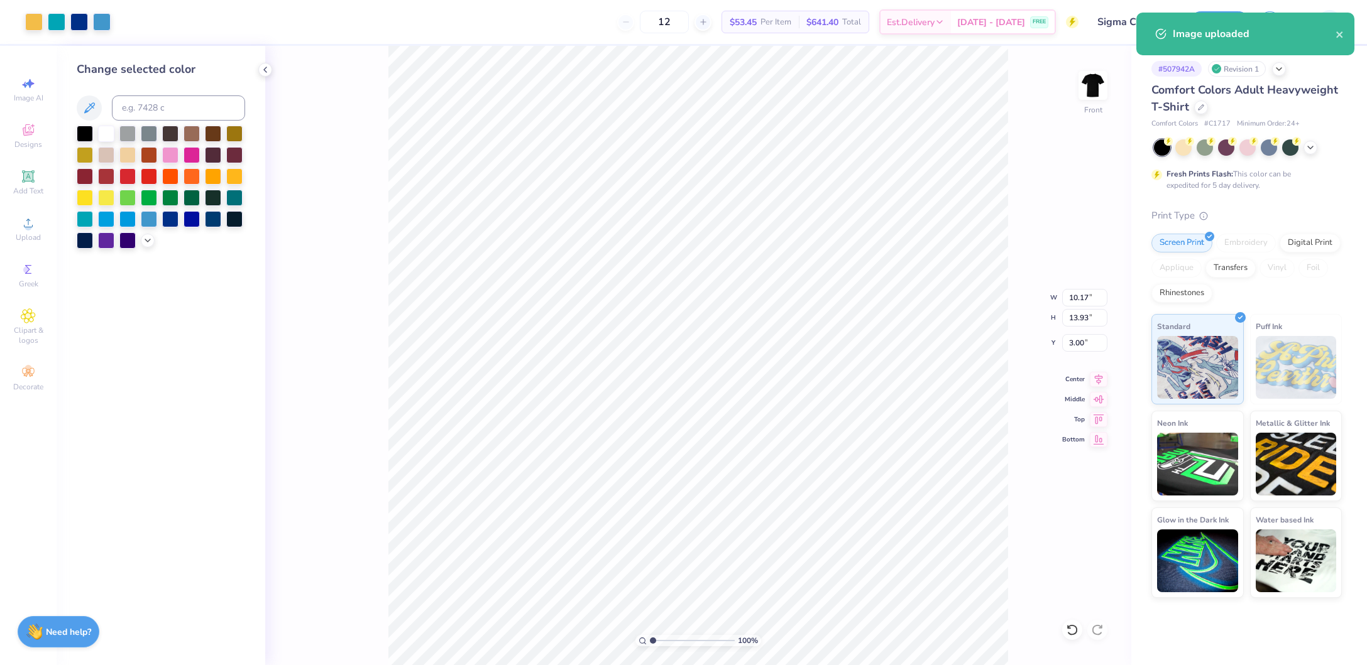
type input "9.36"
type input "12.82"
type input "7.34"
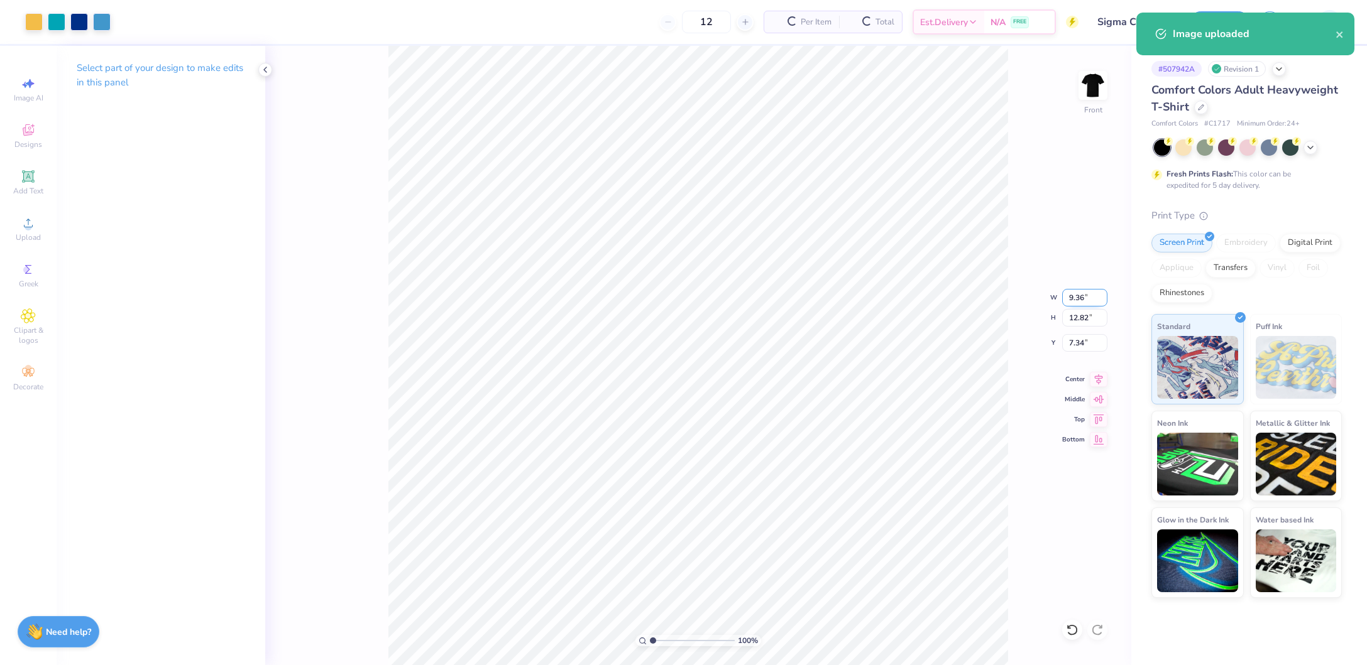
click at [1079, 293] on input "9.36" at bounding box center [1084, 298] width 45 height 18
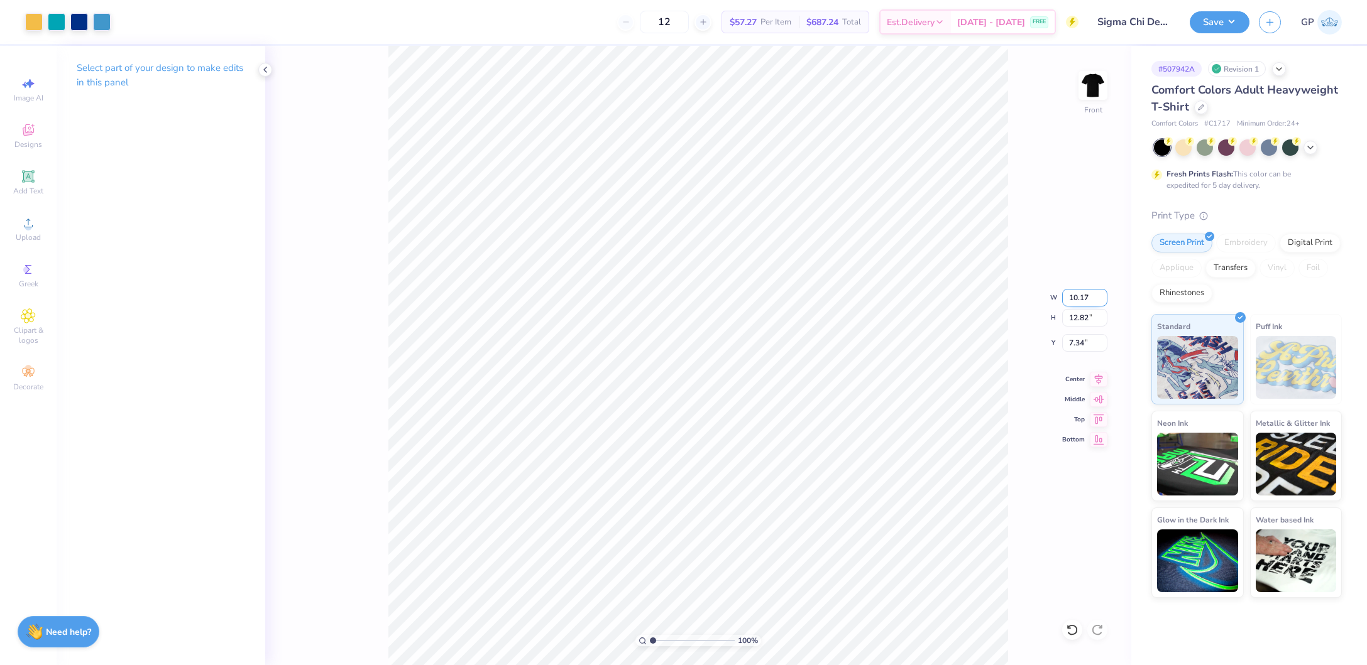
type input "10.17"
type input "13.93"
type input "3.00"
click at [741, 647] on li "Send to Back" at bounding box center [742, 652] width 99 height 25
click at [1217, 28] on button "Save" at bounding box center [1220, 20] width 60 height 22
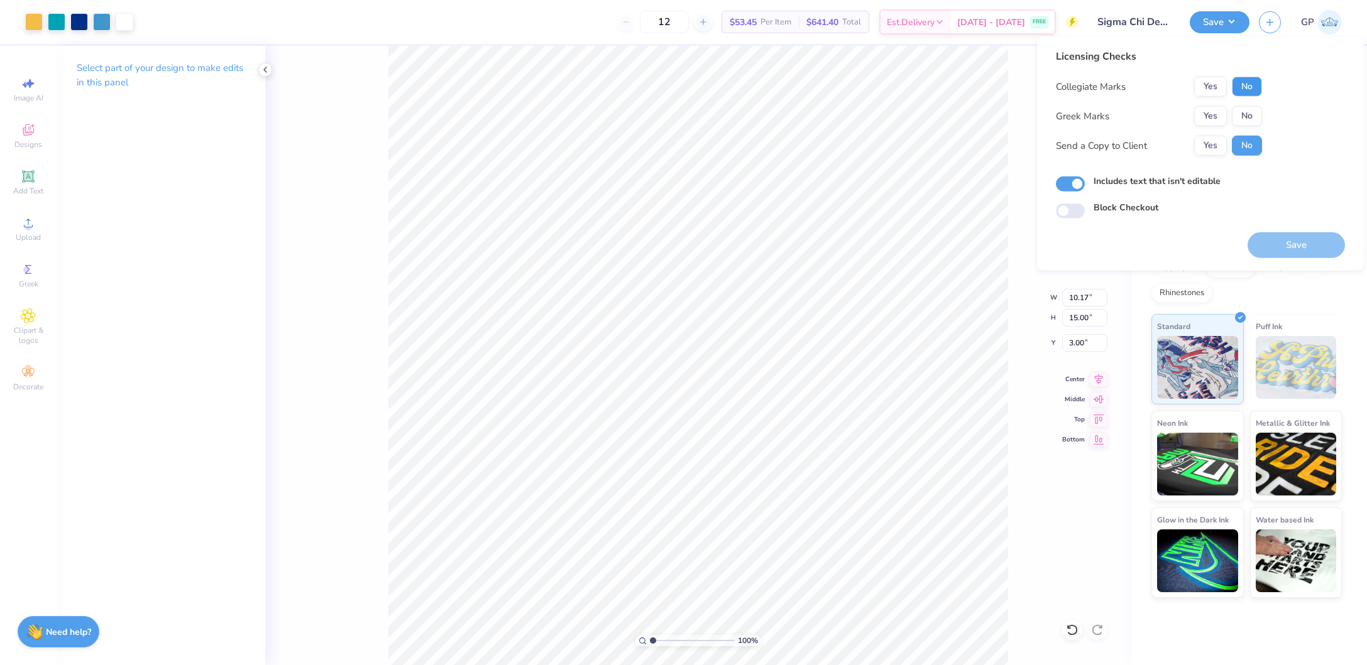
click at [1247, 88] on button "No" at bounding box center [1247, 87] width 30 height 20
click at [1205, 121] on button "Yes" at bounding box center [1210, 116] width 33 height 20
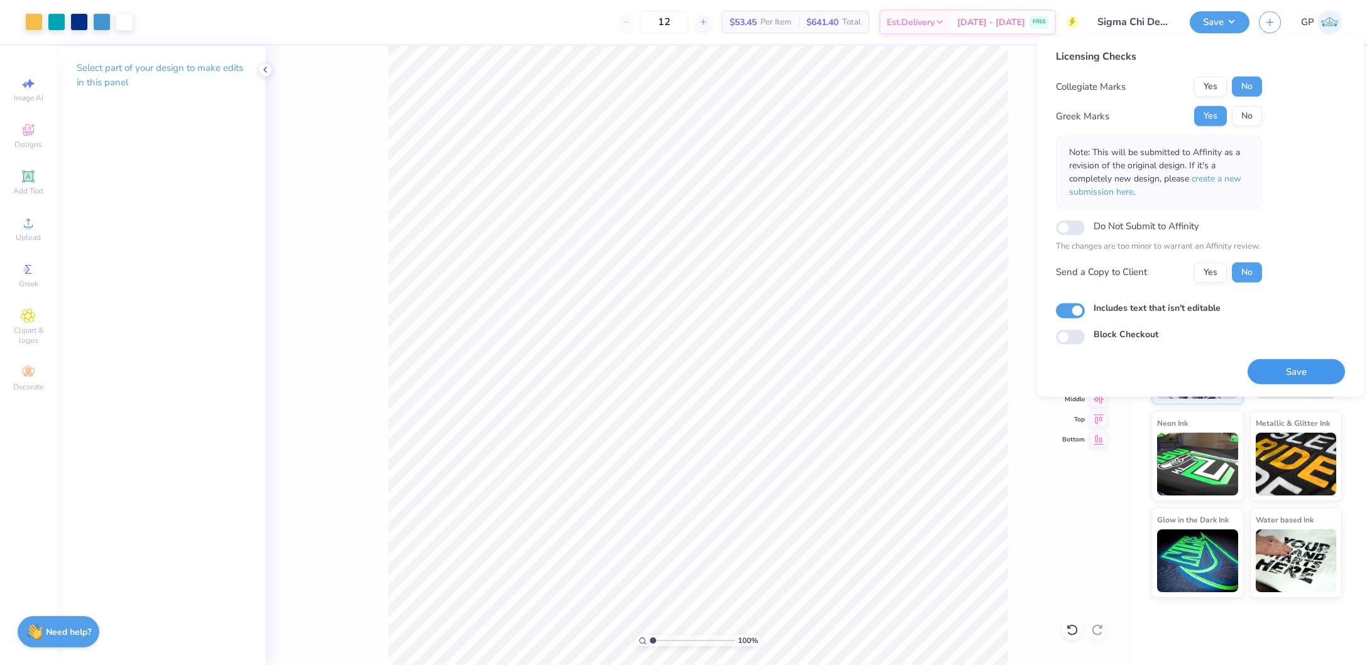
click at [1285, 367] on button "Save" at bounding box center [1295, 372] width 97 height 26
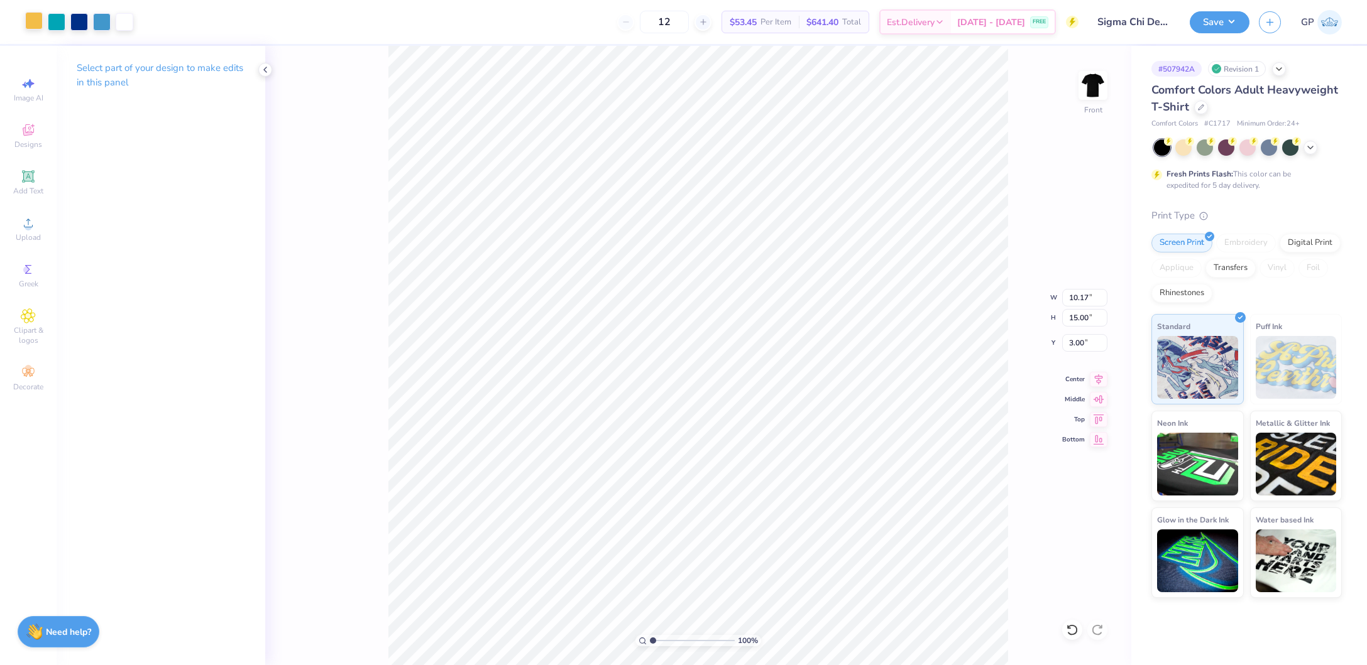
click at [33, 26] on div at bounding box center [34, 21] width 18 height 18
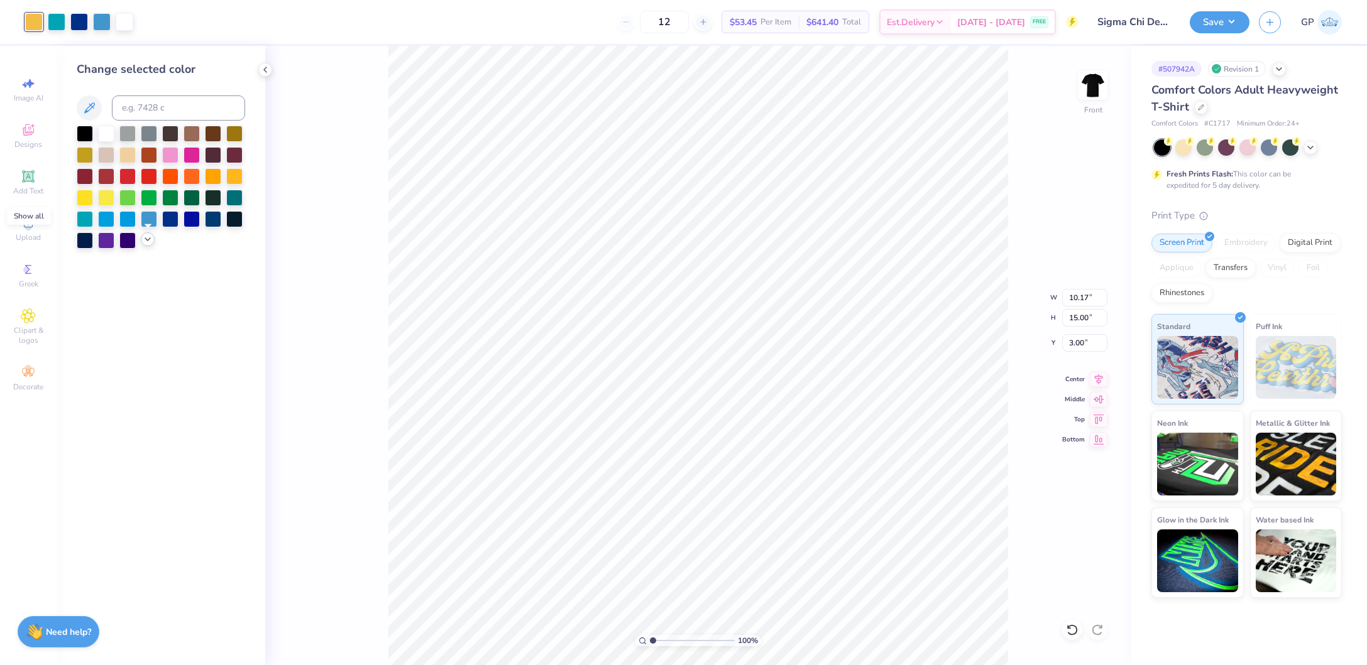
click at [145, 243] on icon at bounding box center [148, 239] width 10 height 10
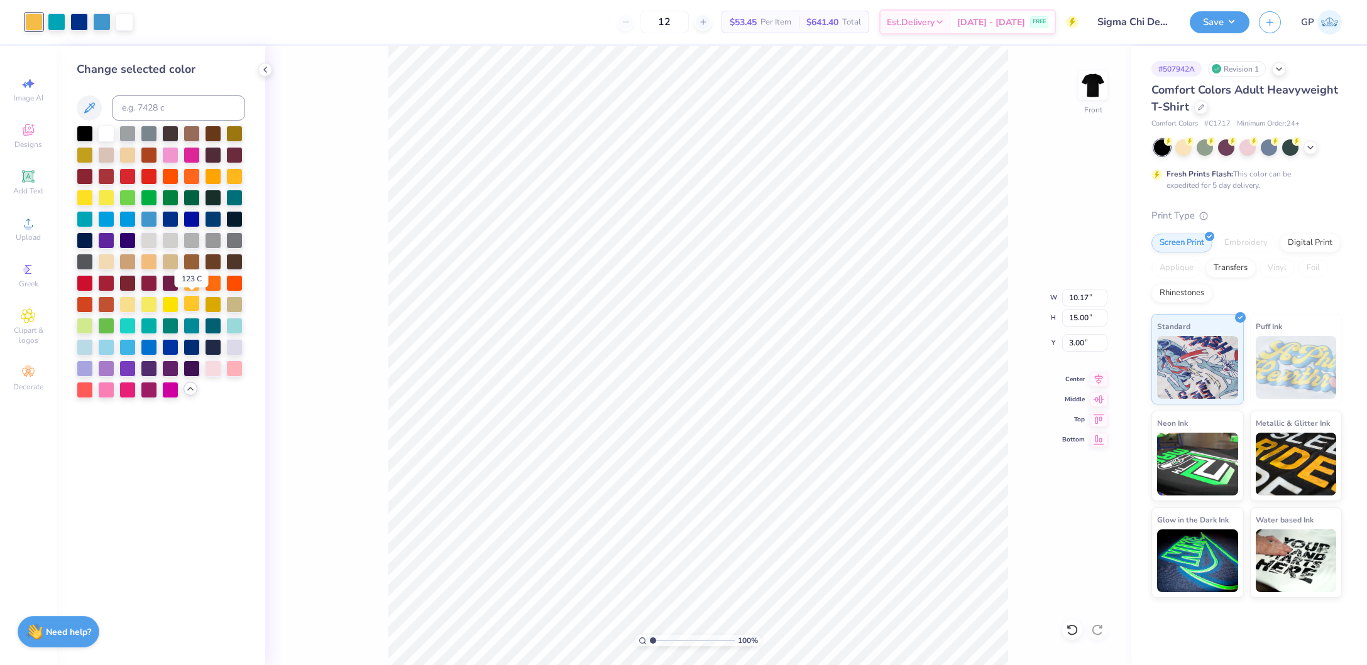
click at [194, 307] on div at bounding box center [191, 303] width 16 height 16
click at [1203, 22] on button "Save" at bounding box center [1220, 20] width 60 height 22
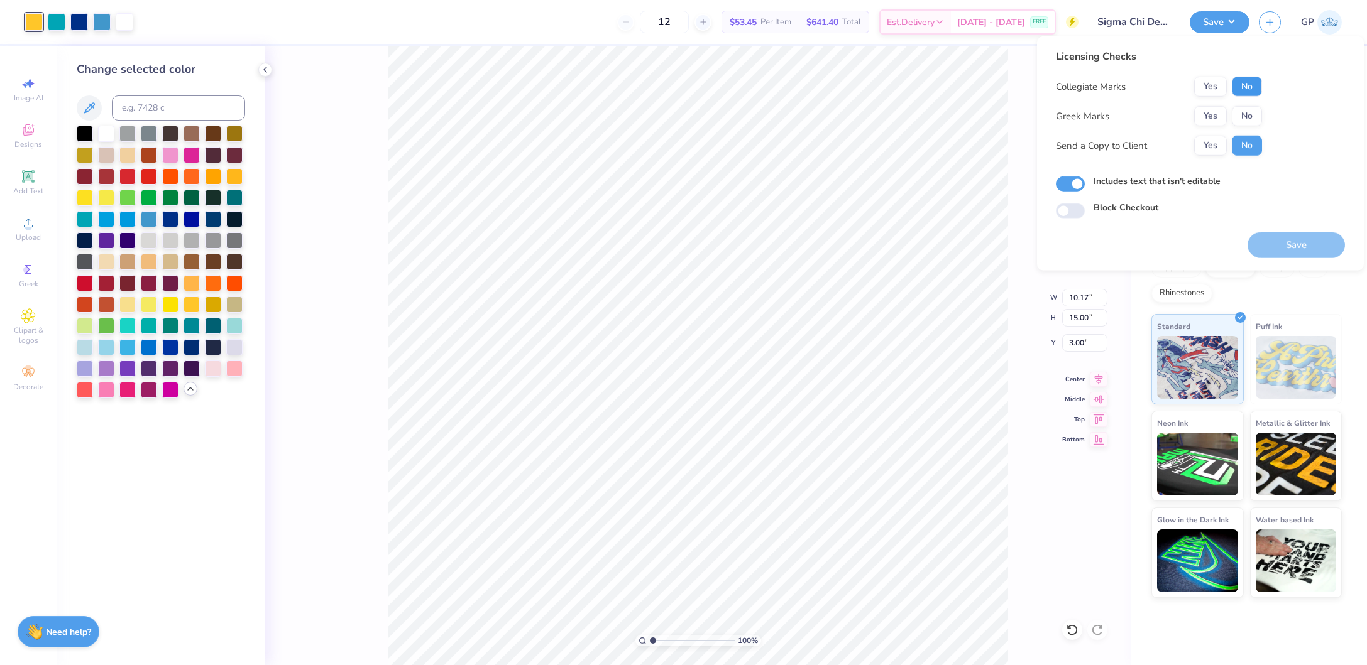
click at [1241, 82] on button "No" at bounding box center [1247, 87] width 30 height 20
click at [1200, 112] on button "Yes" at bounding box center [1210, 116] width 33 height 20
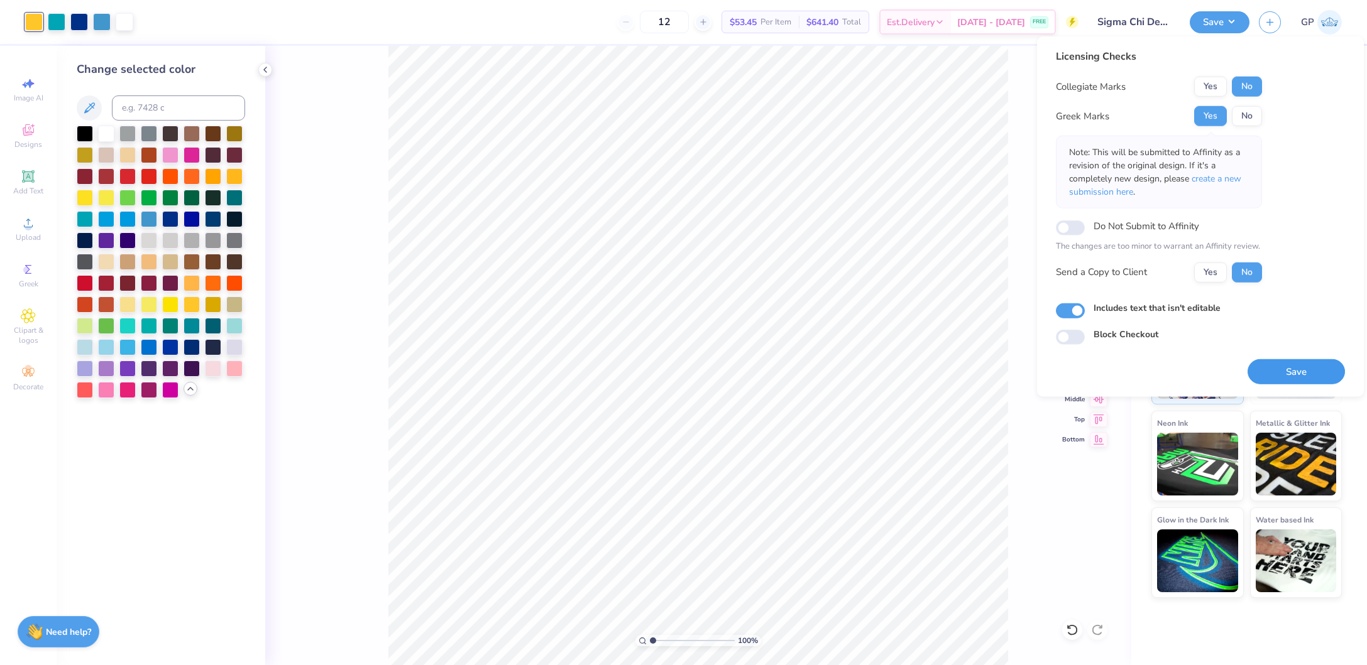
click at [1280, 369] on button "Save" at bounding box center [1295, 372] width 97 height 26
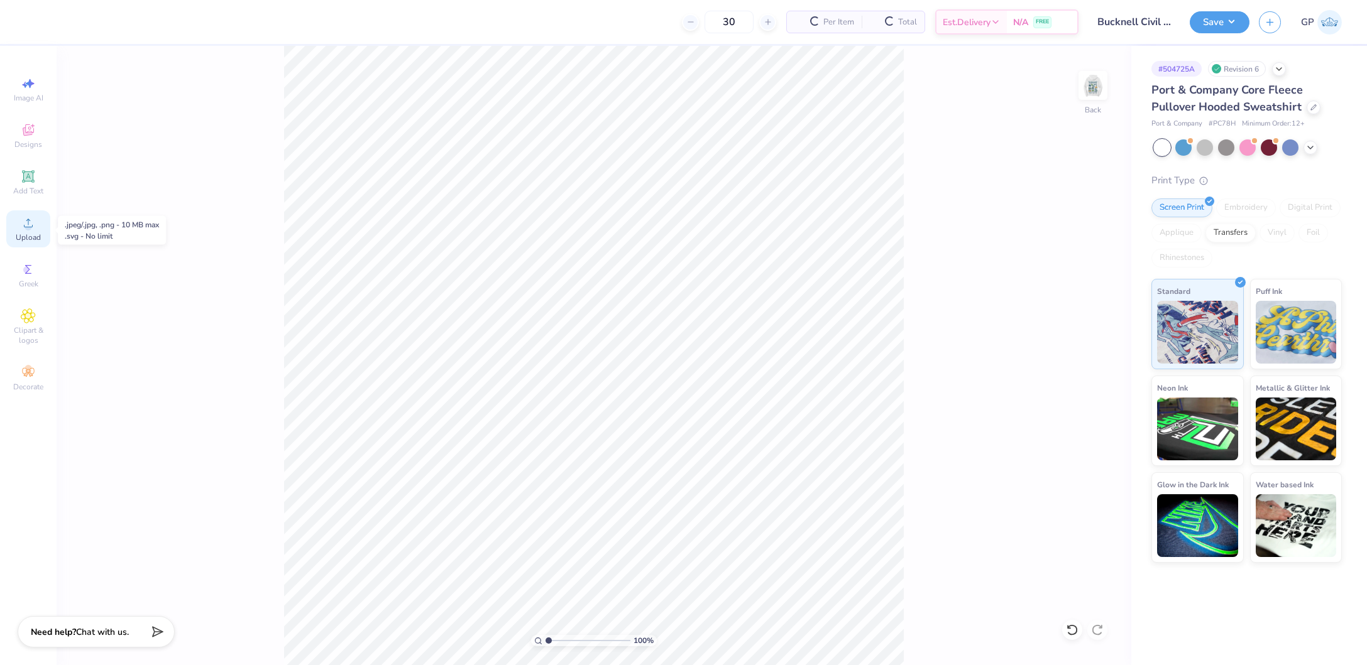
click at [25, 229] on icon at bounding box center [28, 223] width 15 height 15
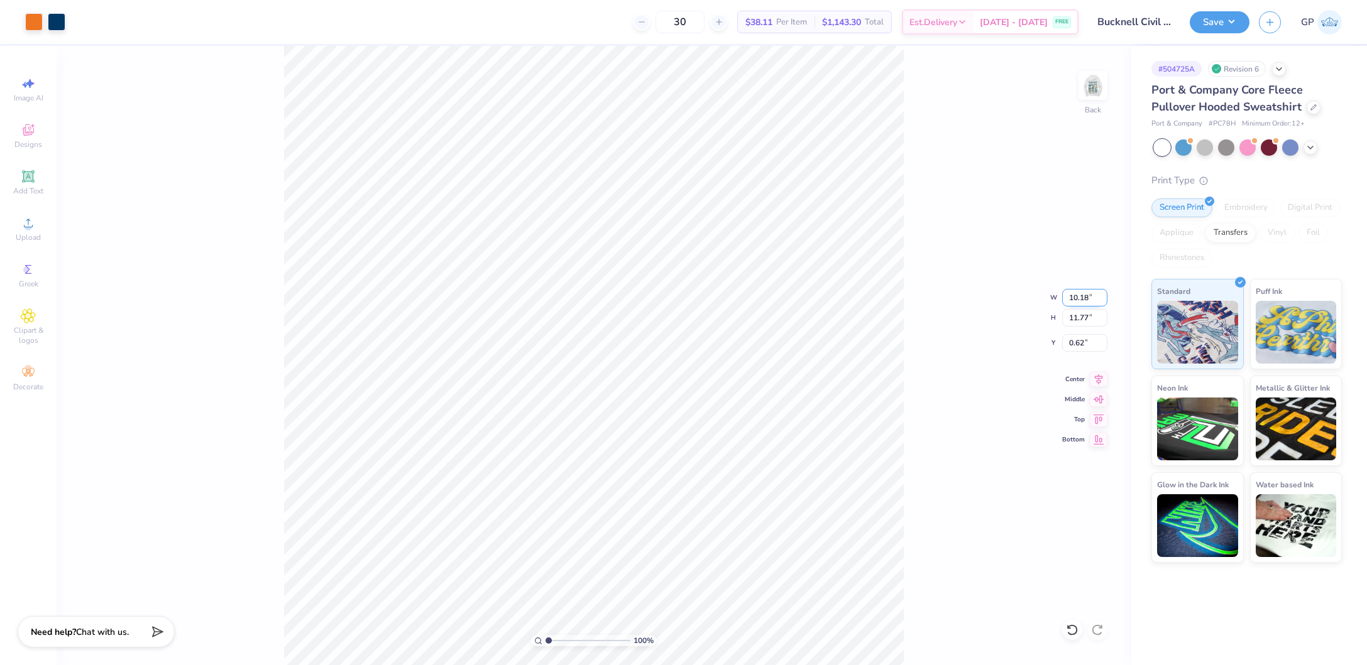
click at [1081, 291] on input "10.18" at bounding box center [1084, 298] width 45 height 18
type input "3.50"
type input "4.05"
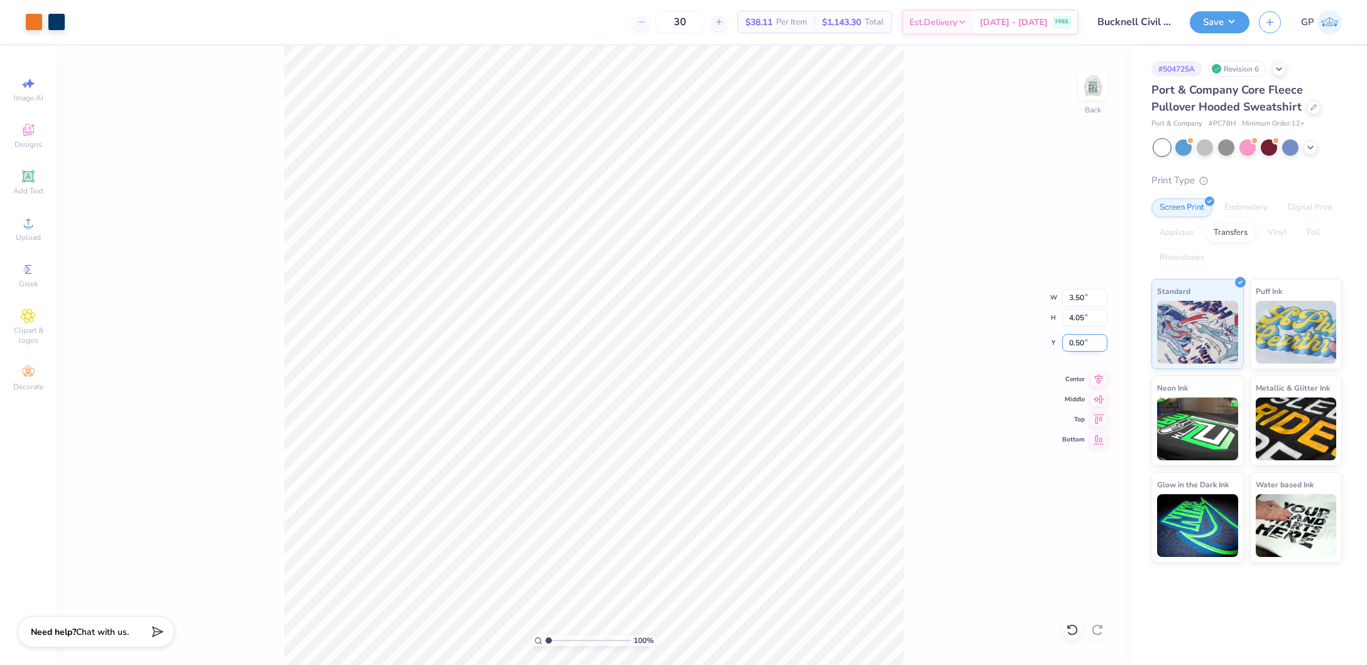
click at [1076, 341] on input "0.50" at bounding box center [1084, 343] width 45 height 18
click at [1078, 339] on input "1.00" at bounding box center [1084, 343] width 45 height 18
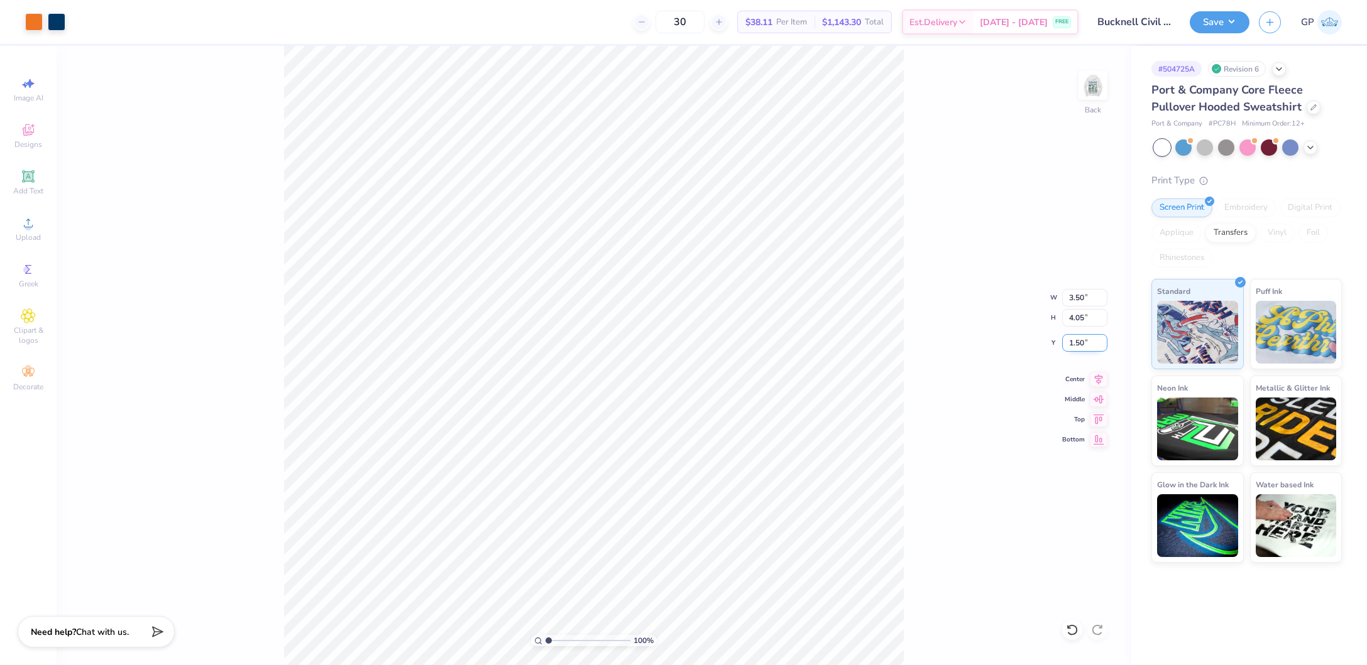
click at [1081, 336] on input "1.50" at bounding box center [1084, 343] width 45 height 18
type input "2.00"
click at [1105, 89] on img at bounding box center [1093, 85] width 50 height 50
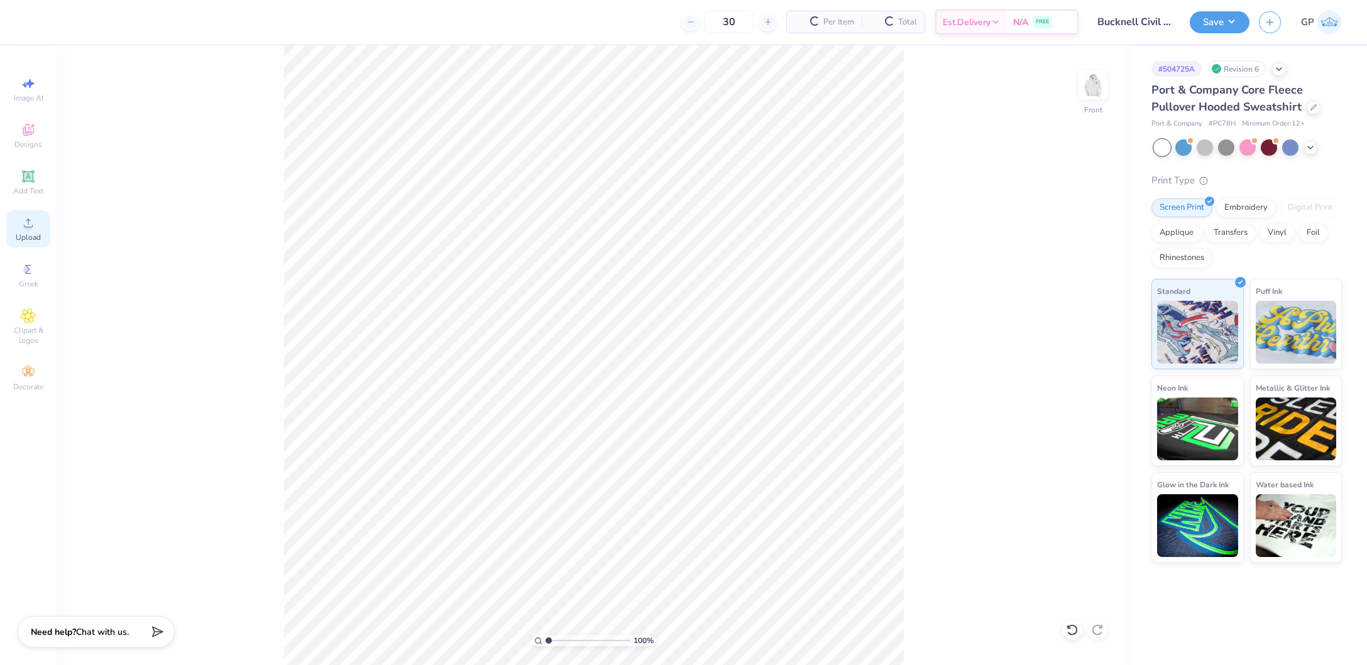
click at [26, 227] on icon at bounding box center [28, 223] width 9 height 9
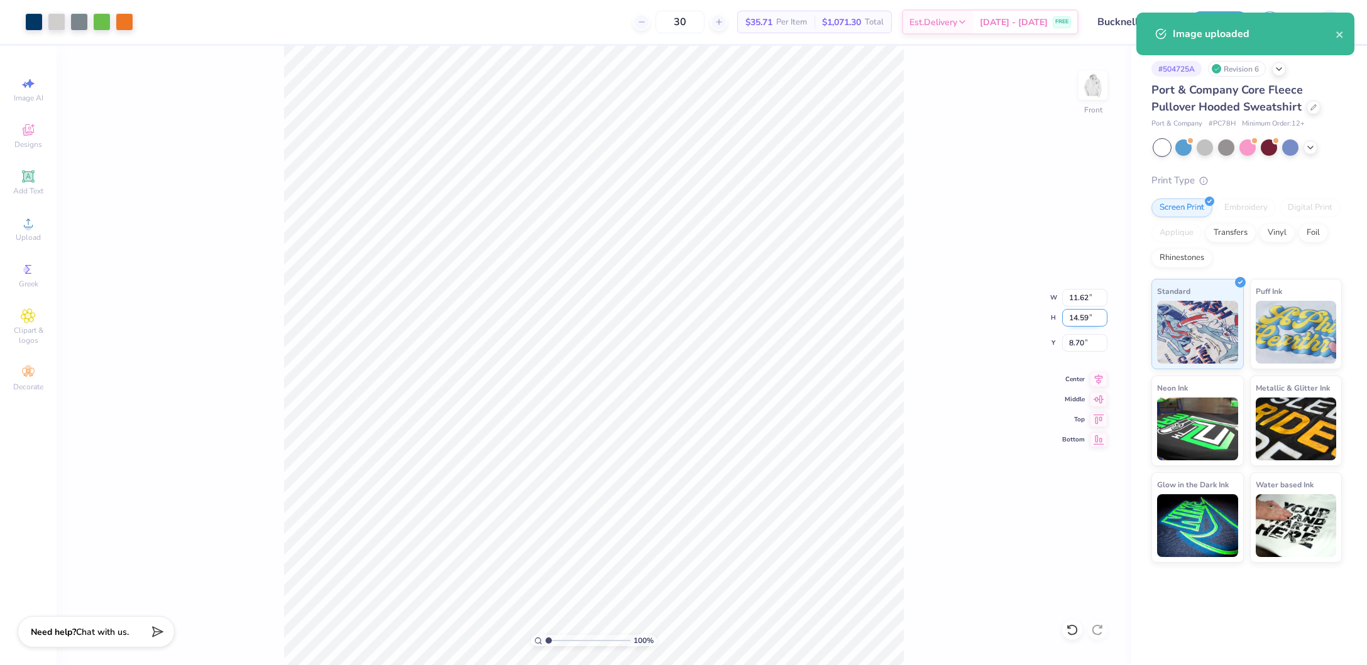
click at [1083, 317] on input "14.59" at bounding box center [1084, 318] width 45 height 18
type input "15"
type input "11.94"
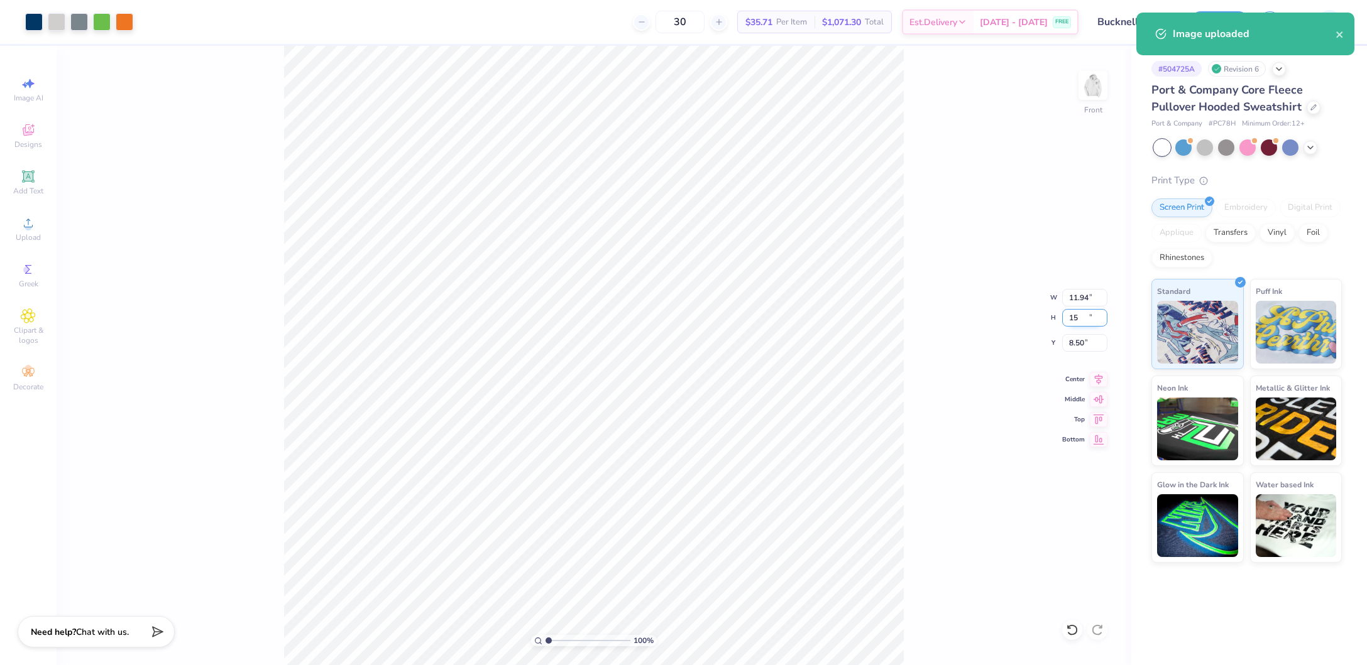
type input "15.00"
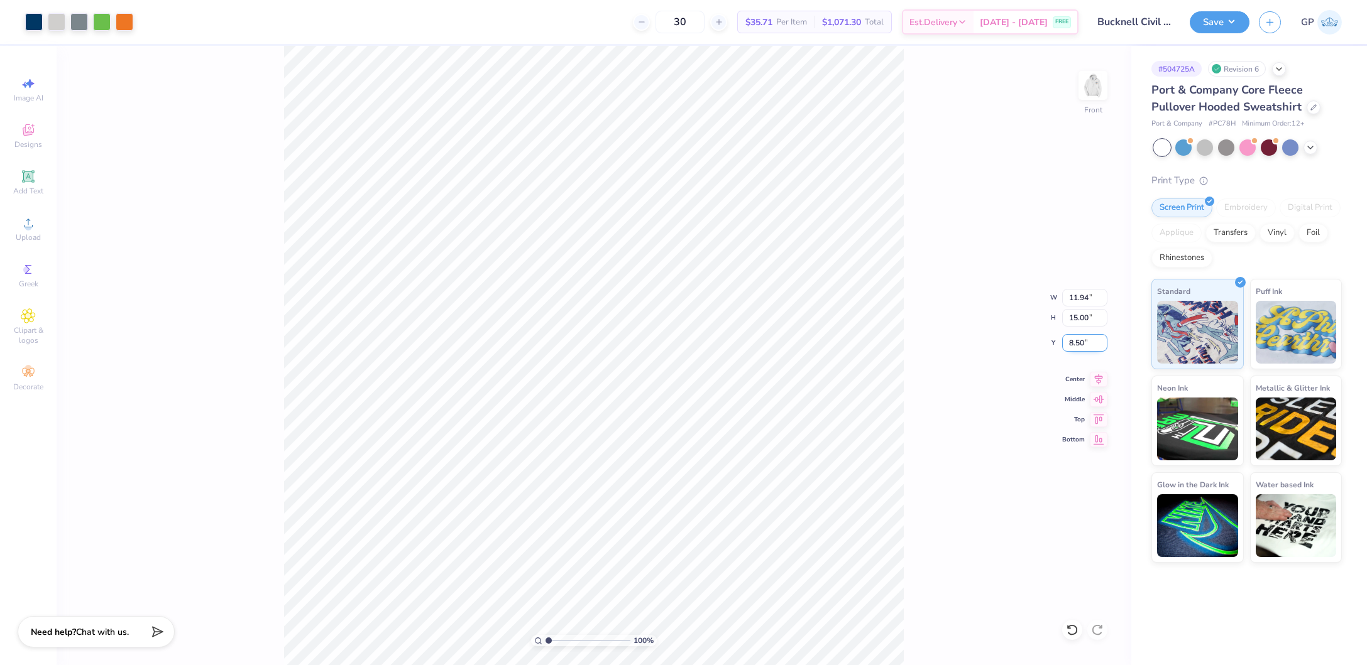
click at [1081, 342] on input "8.50" at bounding box center [1084, 343] width 45 height 18
type input "6.00"
click at [939, 342] on div "100 % Front W 11.94 11.94 " H 15.00 15.00 " Y 6.00 6.00 " Center Middle Top Bot…" at bounding box center [594, 356] width 1075 height 620
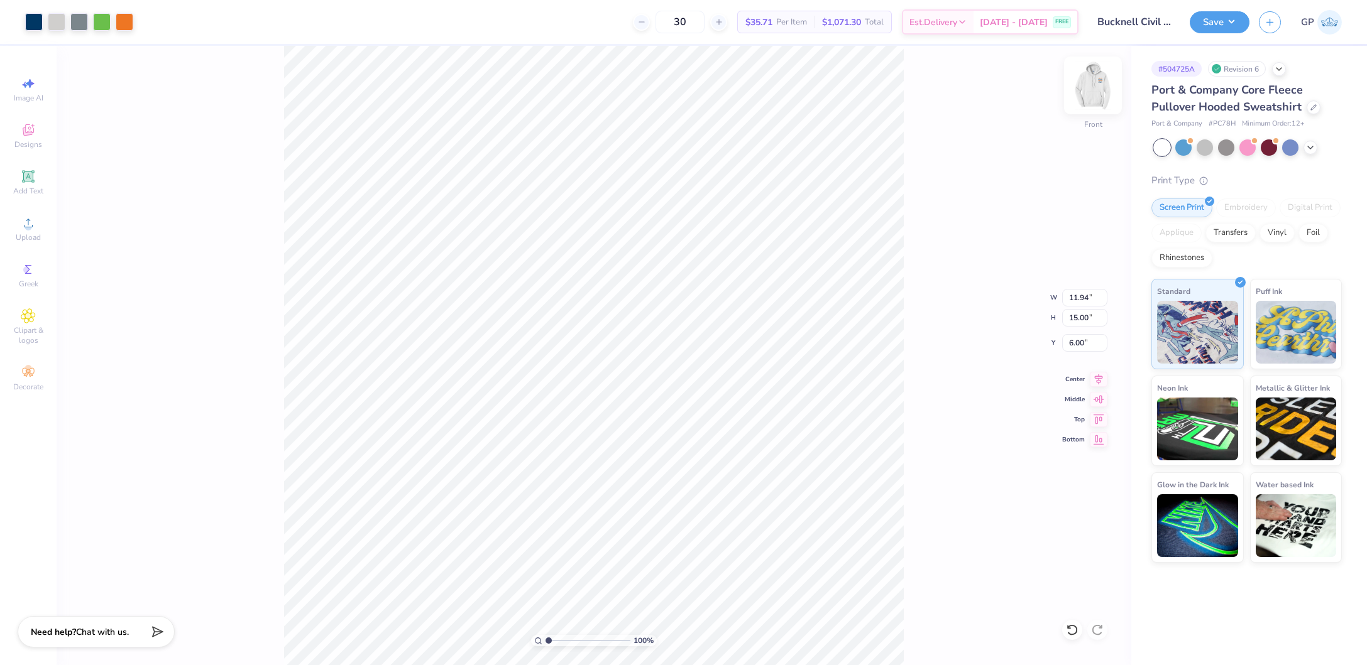
click at [1083, 84] on img at bounding box center [1093, 85] width 50 height 50
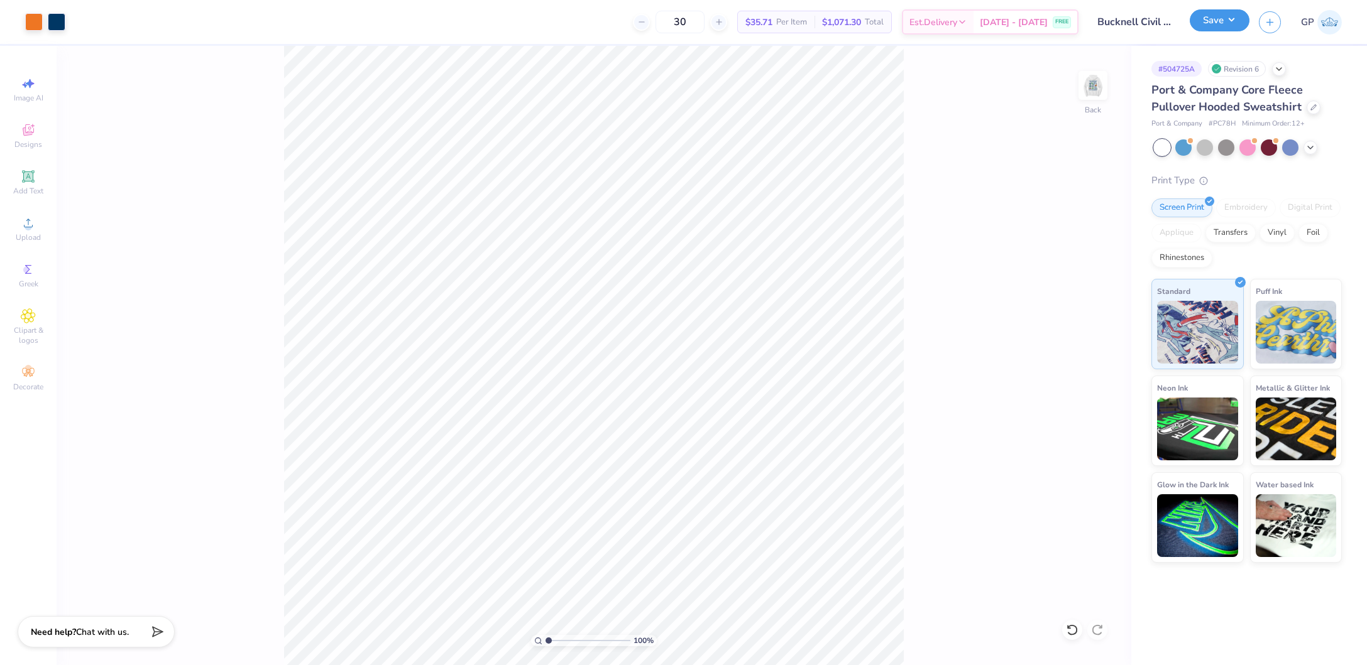
click at [1206, 16] on button "Save" at bounding box center [1220, 20] width 60 height 22
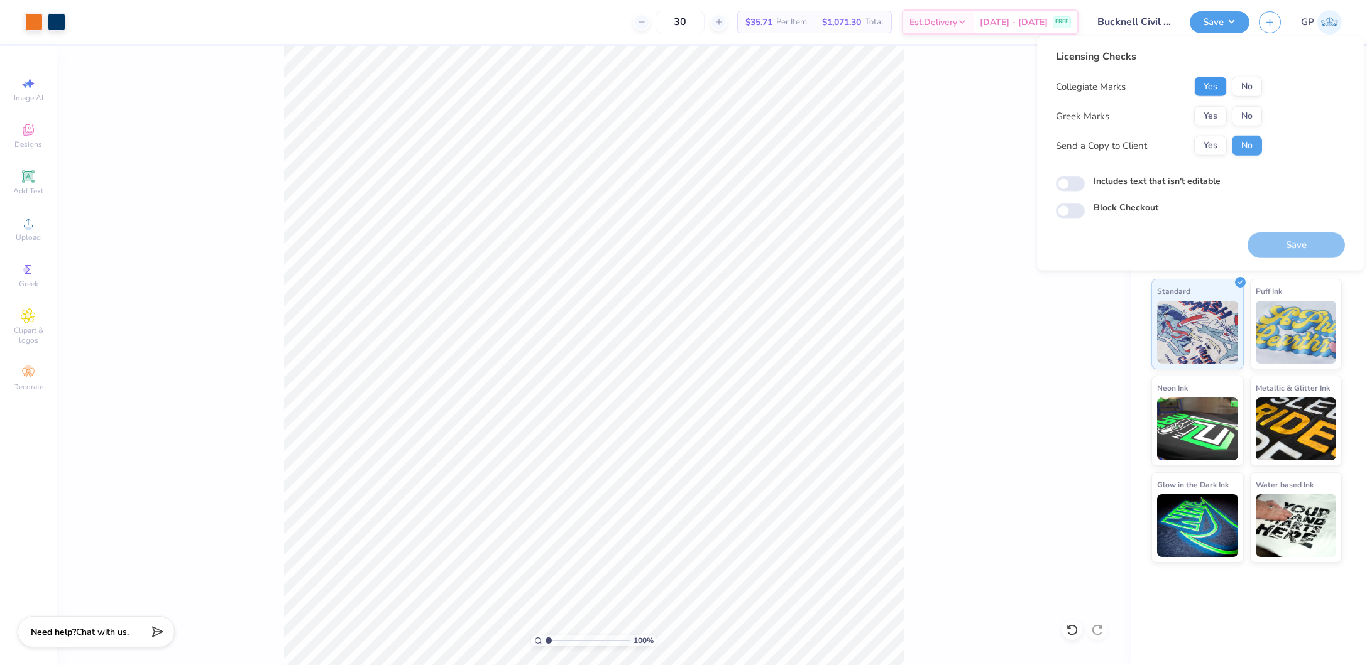
click at [1211, 79] on button "Yes" at bounding box center [1210, 87] width 33 height 20
click at [1267, 123] on div "Licensing Checks Collegiate Marks Yes No Greek Marks Yes No Send a Copy to Clie…" at bounding box center [1200, 134] width 289 height 170
click at [1256, 123] on button "No" at bounding box center [1247, 116] width 30 height 20
click at [1080, 192] on div "Licensing Checks Collegiate Marks Yes No Greek Marks Yes No Send a Copy to Clie…" at bounding box center [1200, 134] width 289 height 170
click at [1073, 186] on input "Includes text that isn't editable" at bounding box center [1070, 184] width 29 height 15
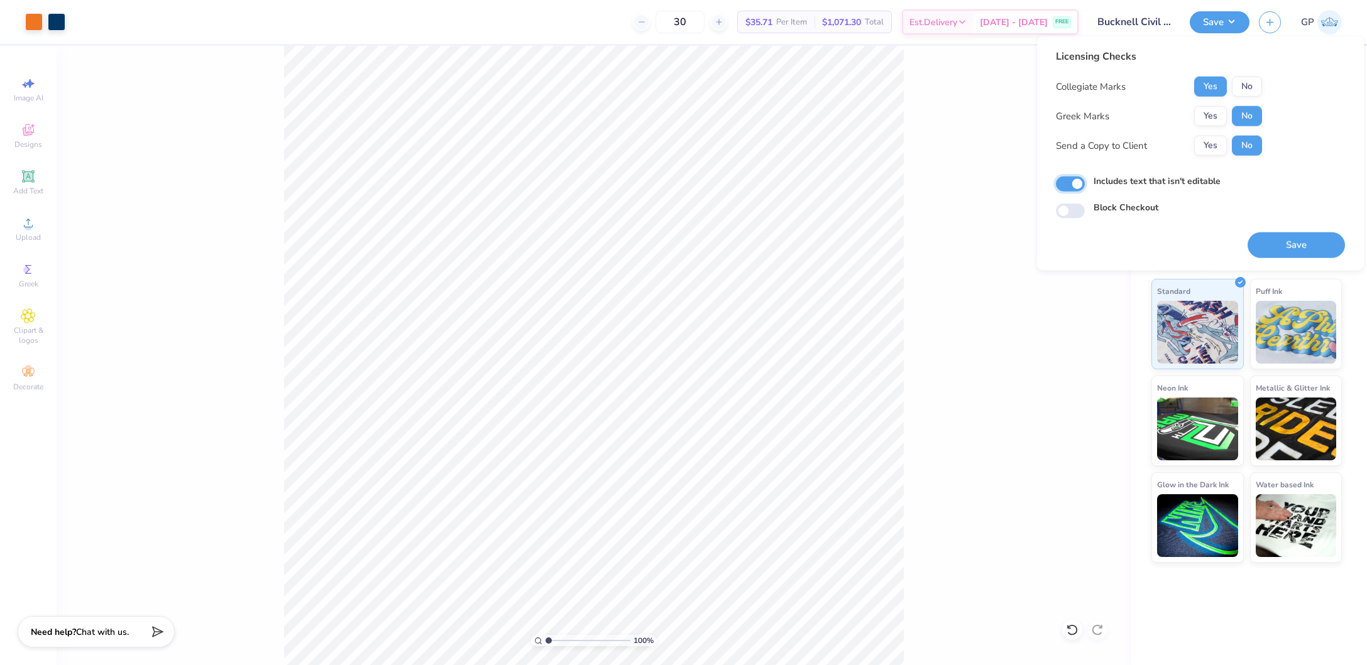
checkbox input "true"
click at [1298, 241] on button "Save" at bounding box center [1295, 246] width 97 height 26
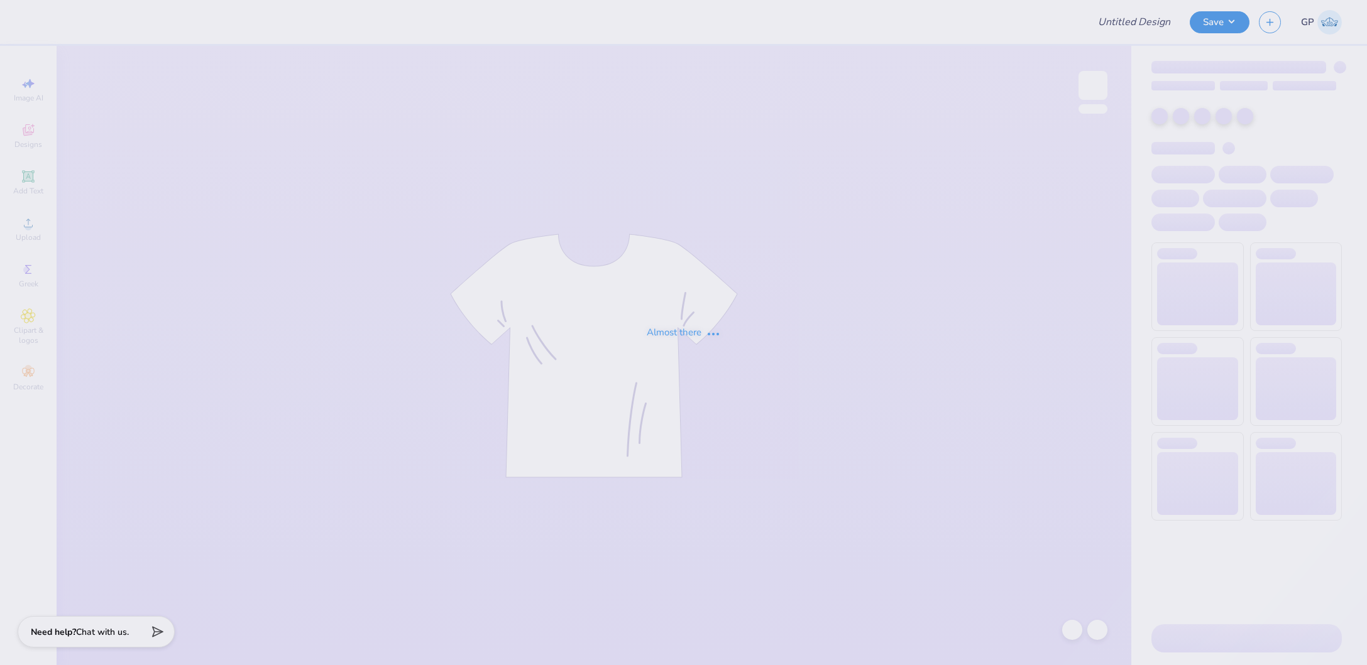
type input "CMU Sig Pi Rush Tshirts"
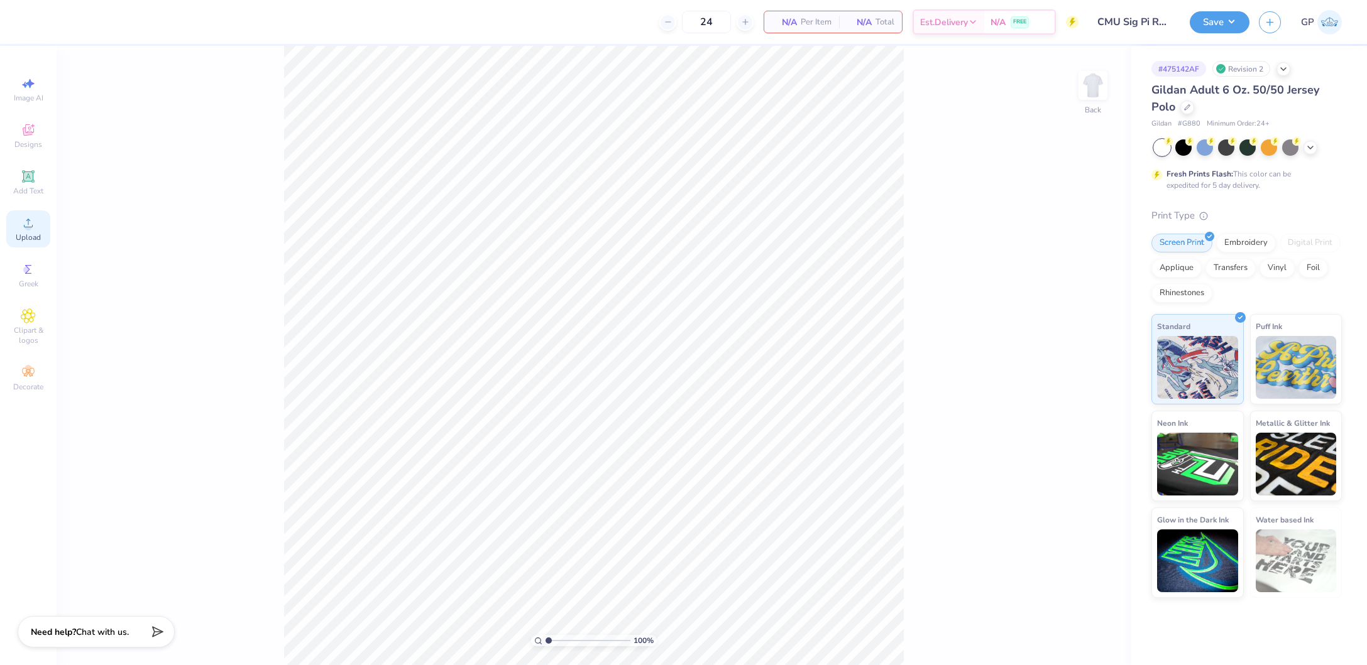
click at [44, 226] on div "Upload" at bounding box center [28, 229] width 44 height 37
click at [1084, 293] on input "7.50" at bounding box center [1084, 298] width 45 height 18
type input "3.00"
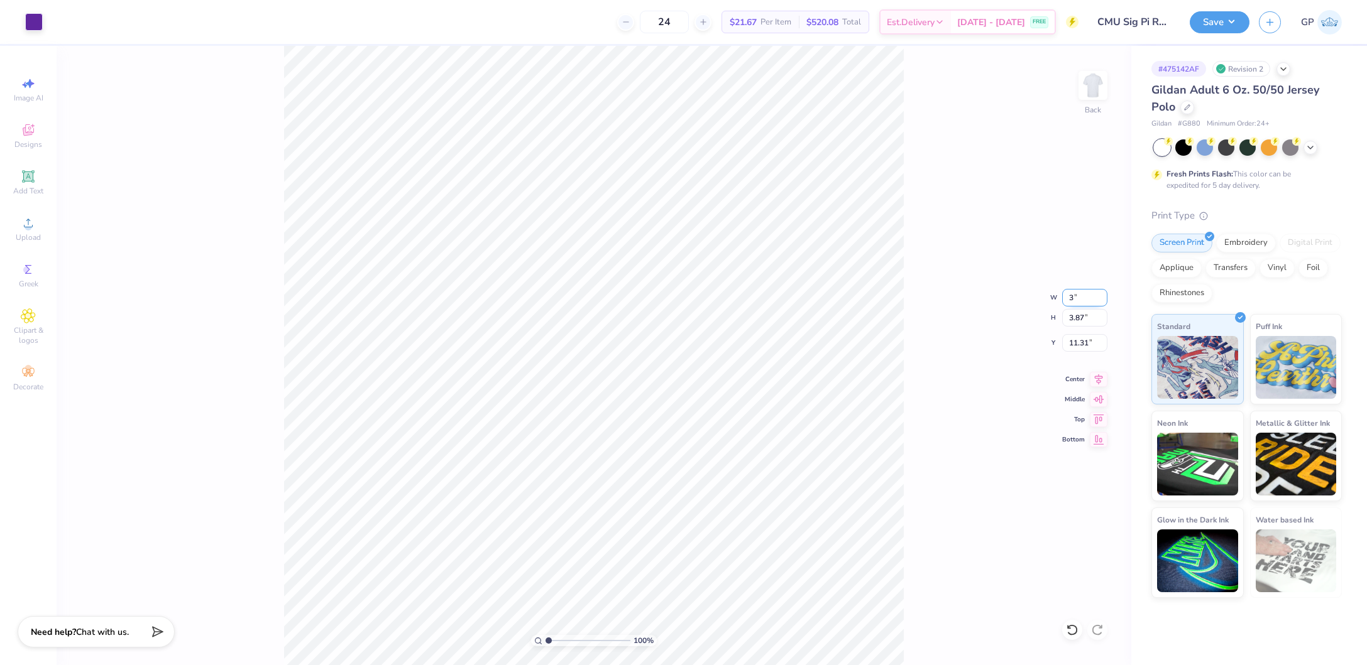
type input "1.55"
click at [1080, 345] on input "12.48" at bounding box center [1084, 343] width 45 height 18
type input "3.00"
click at [1213, 26] on button "Save" at bounding box center [1220, 20] width 60 height 22
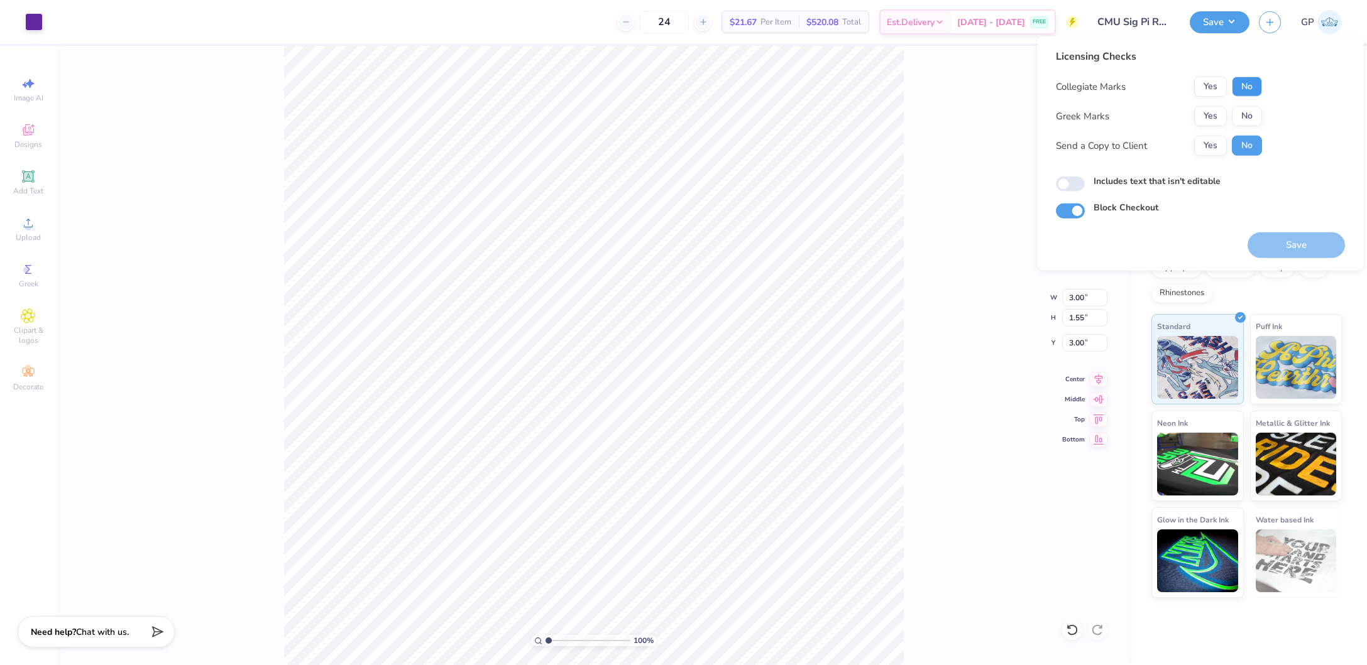
click at [1249, 80] on button "No" at bounding box center [1247, 87] width 30 height 20
click at [1200, 112] on button "Yes" at bounding box center [1210, 116] width 33 height 20
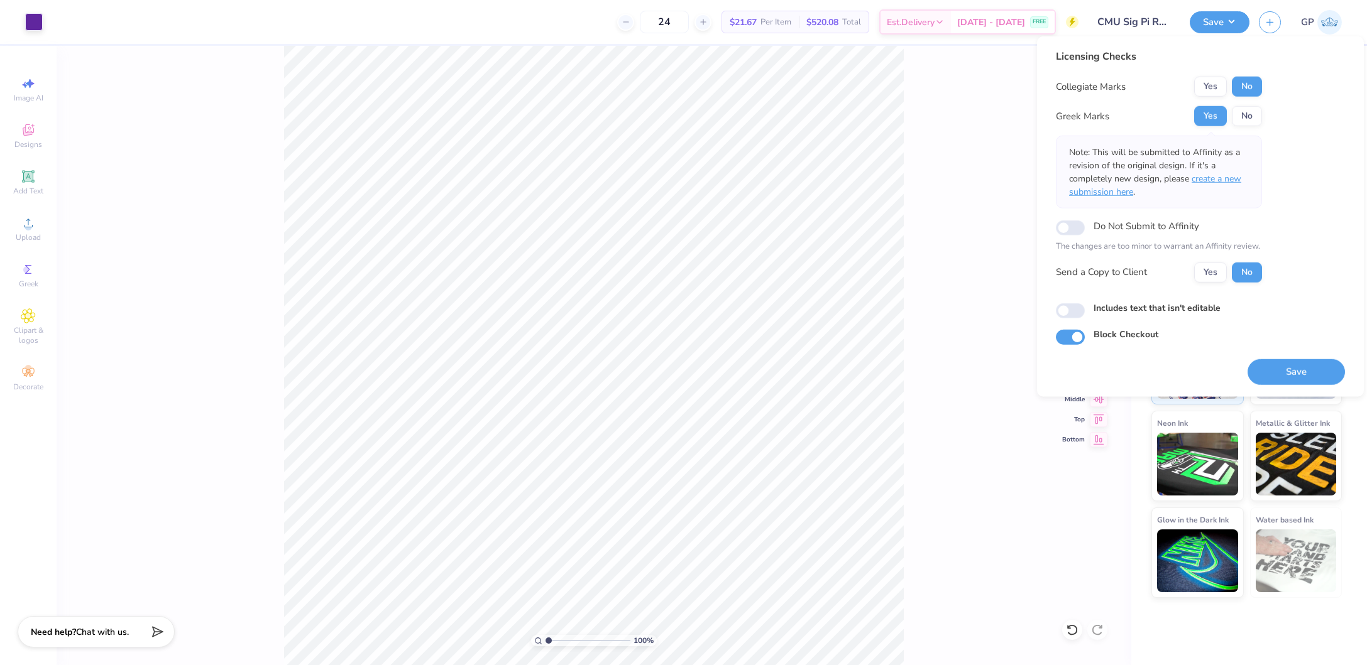
click at [1222, 173] on span "create a new submission here" at bounding box center [1155, 185] width 172 height 25
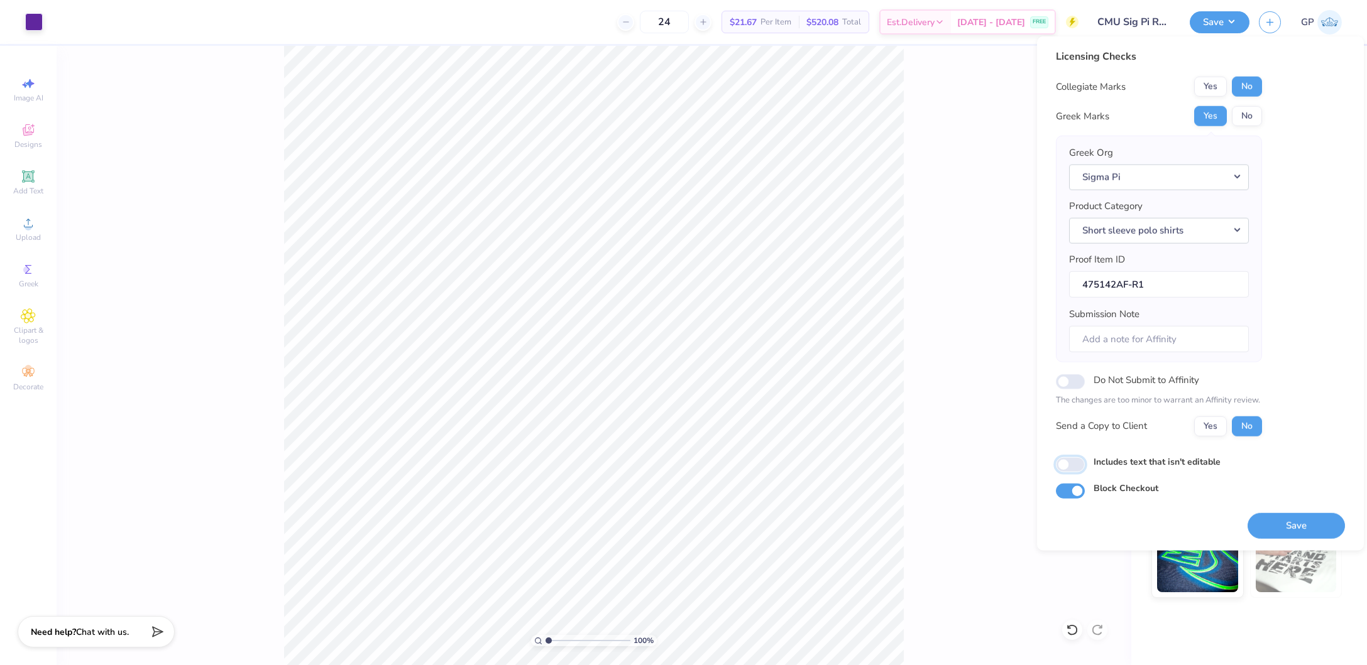
click at [1059, 464] on input "Includes text that isn't editable" at bounding box center [1070, 464] width 29 height 15
checkbox input "true"
click at [1307, 520] on button "Save" at bounding box center [1295, 526] width 97 height 26
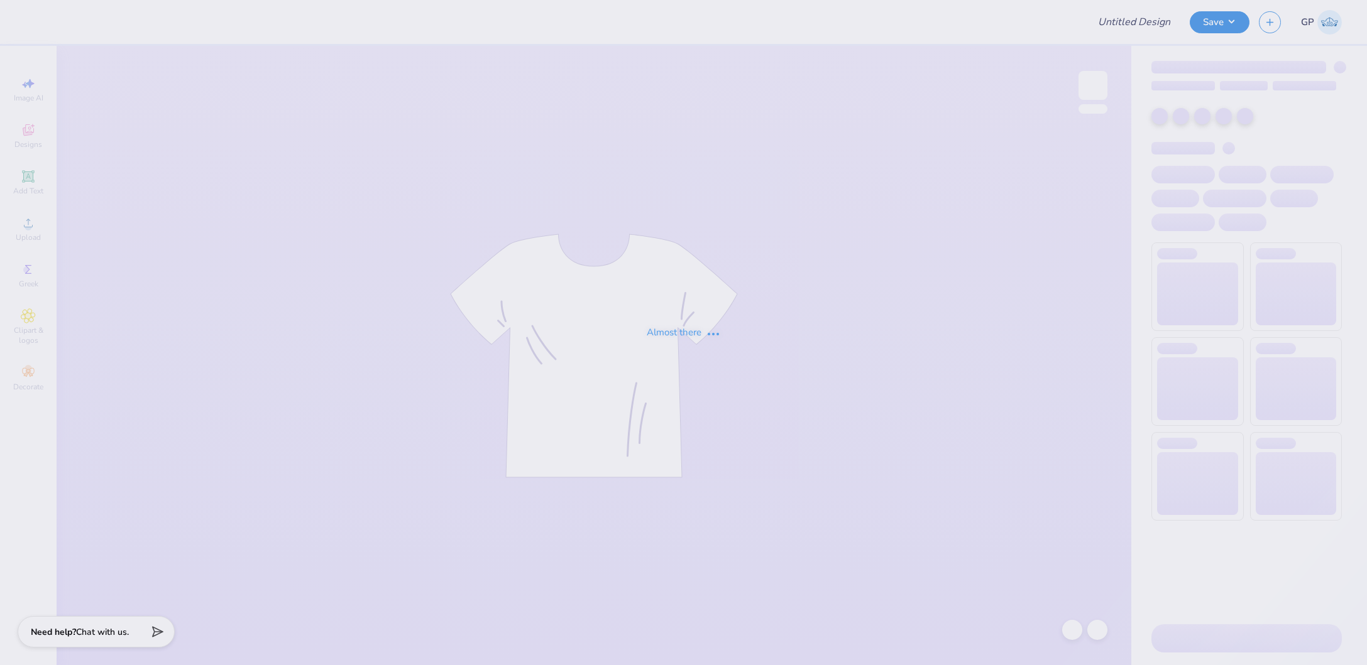
type input "DANCE CO"
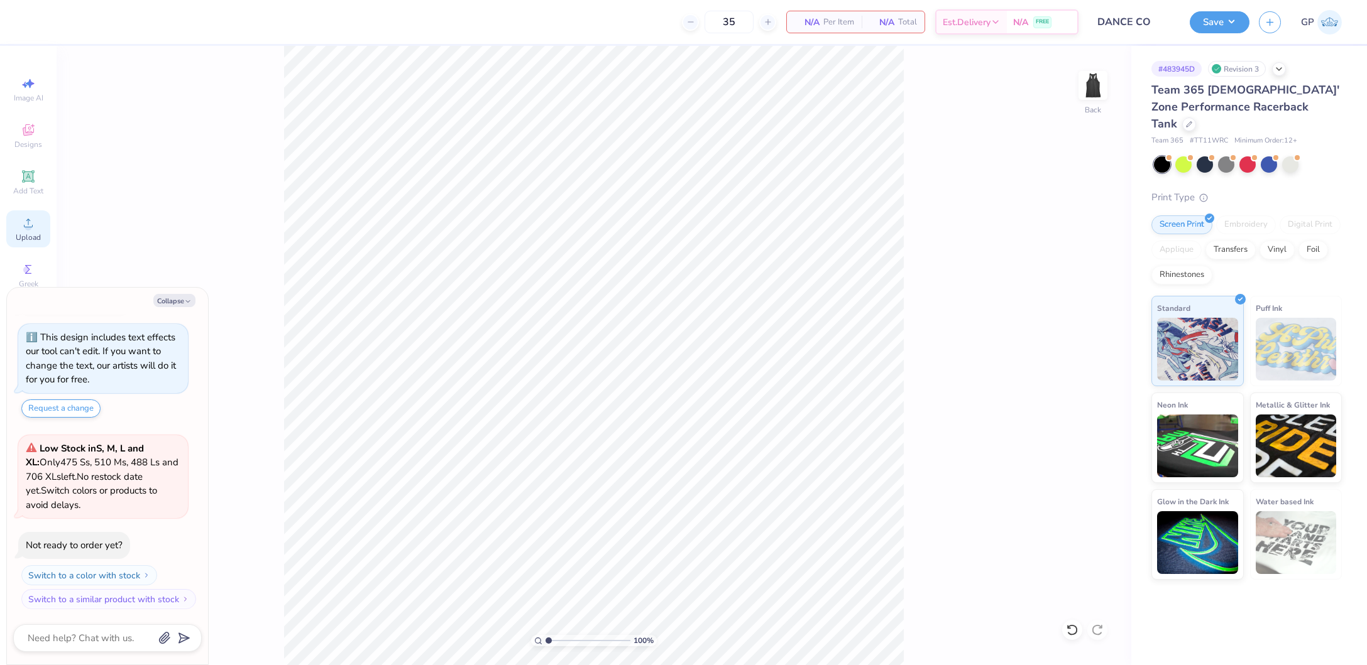
click at [39, 226] on div "Upload" at bounding box center [28, 229] width 44 height 37
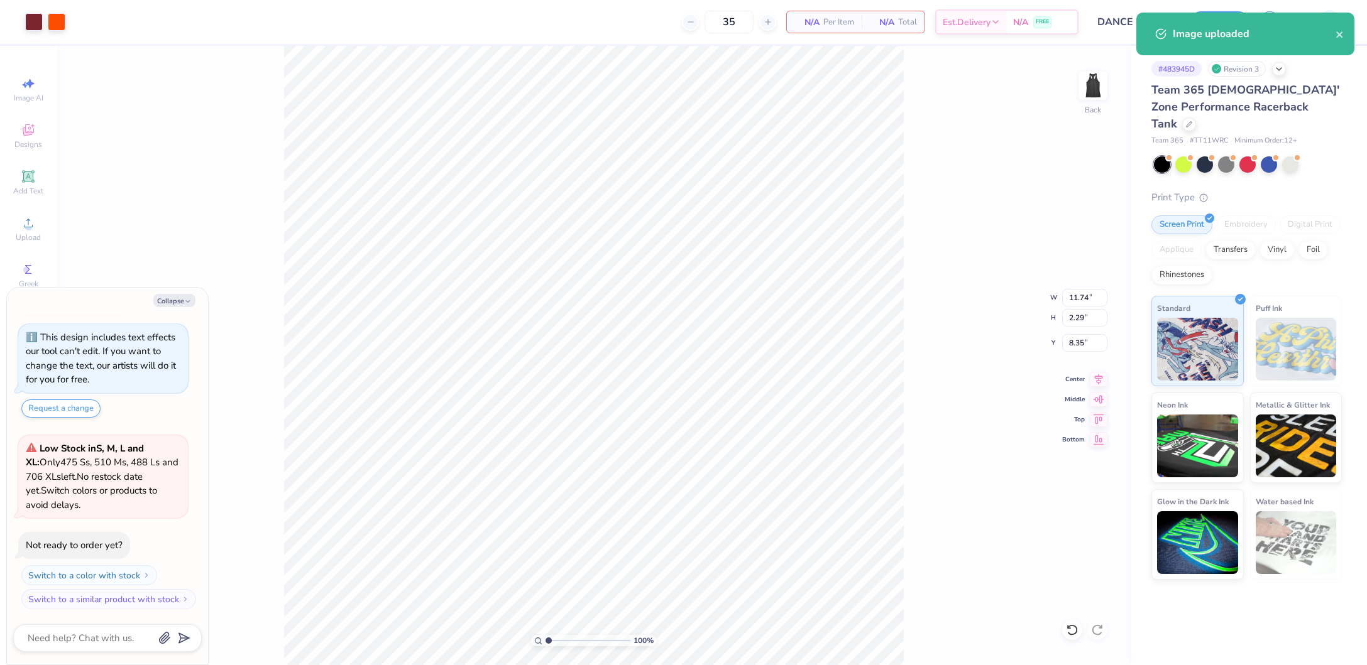
type textarea "x"
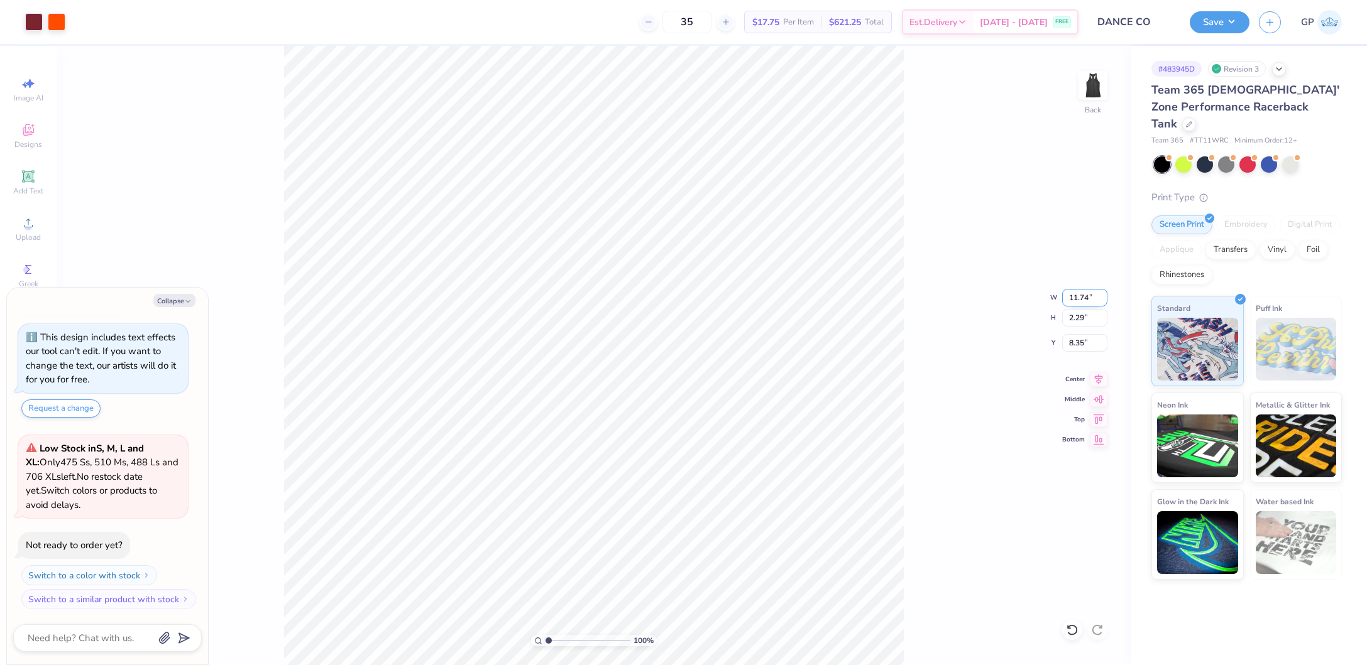
click at [1079, 296] on input "11.74" at bounding box center [1084, 298] width 45 height 18
type input "8"
type textarea "x"
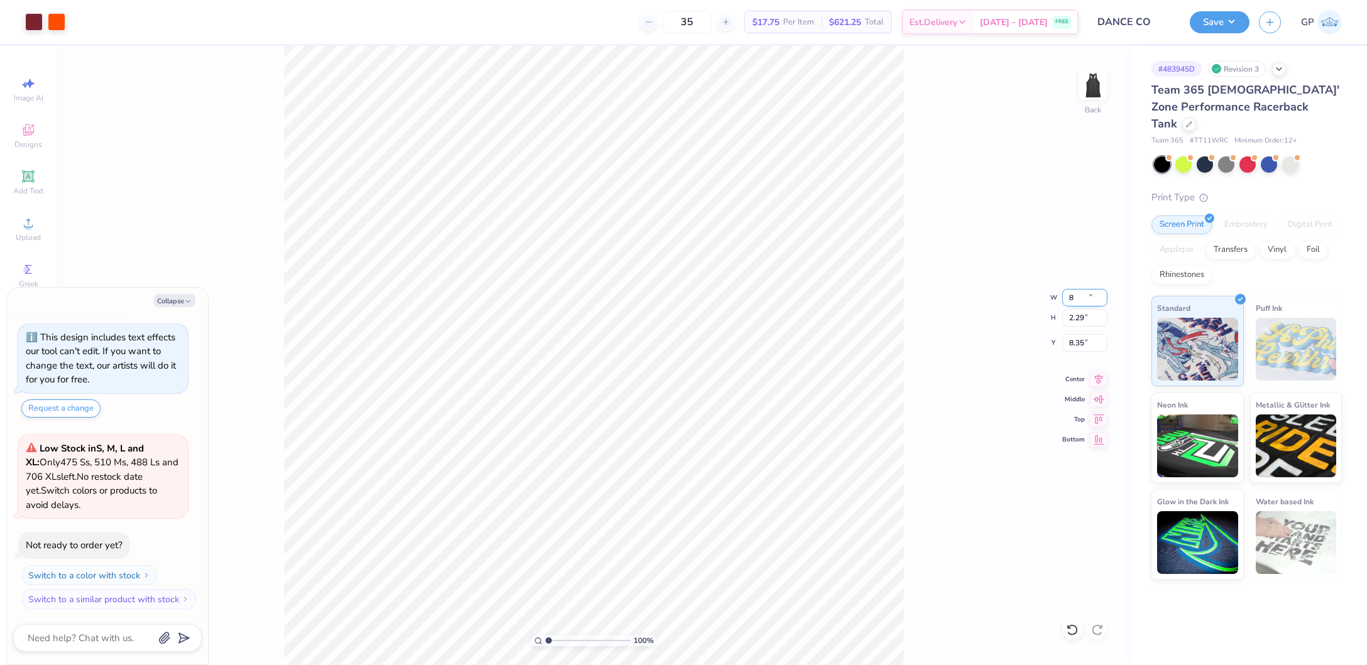
type input "8.00"
type input "1.56"
type input "8.72"
type textarea "x"
click at [1085, 346] on input "2.26" at bounding box center [1084, 343] width 45 height 18
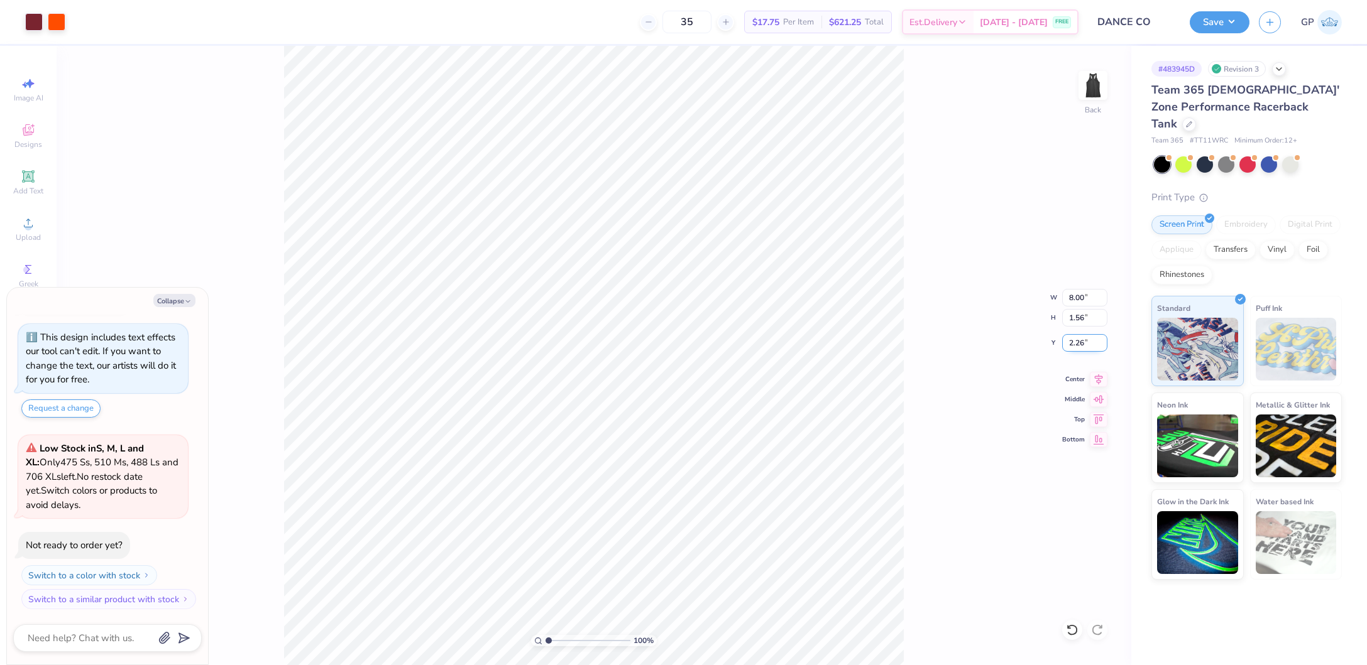
click at [1077, 344] on input "2.26" at bounding box center [1084, 343] width 45 height 18
type input "2"
type textarea "x"
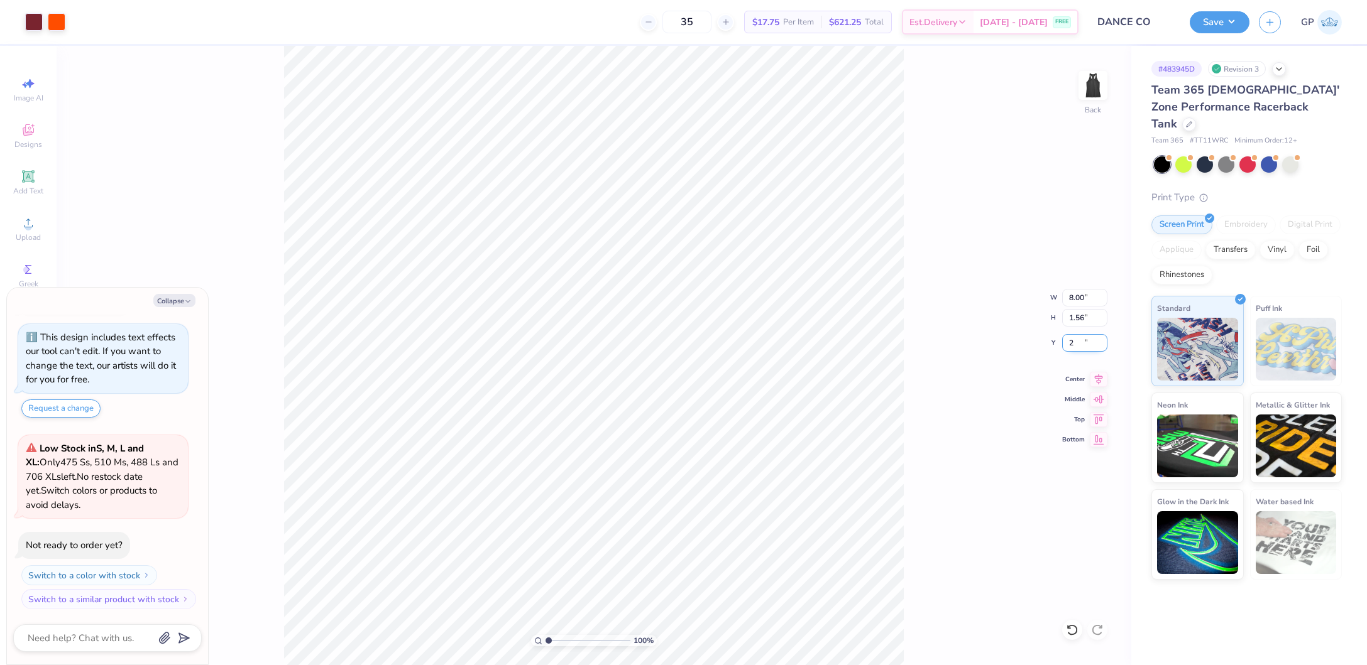
type input "2.00"
click at [1223, 16] on button "Save" at bounding box center [1220, 20] width 60 height 22
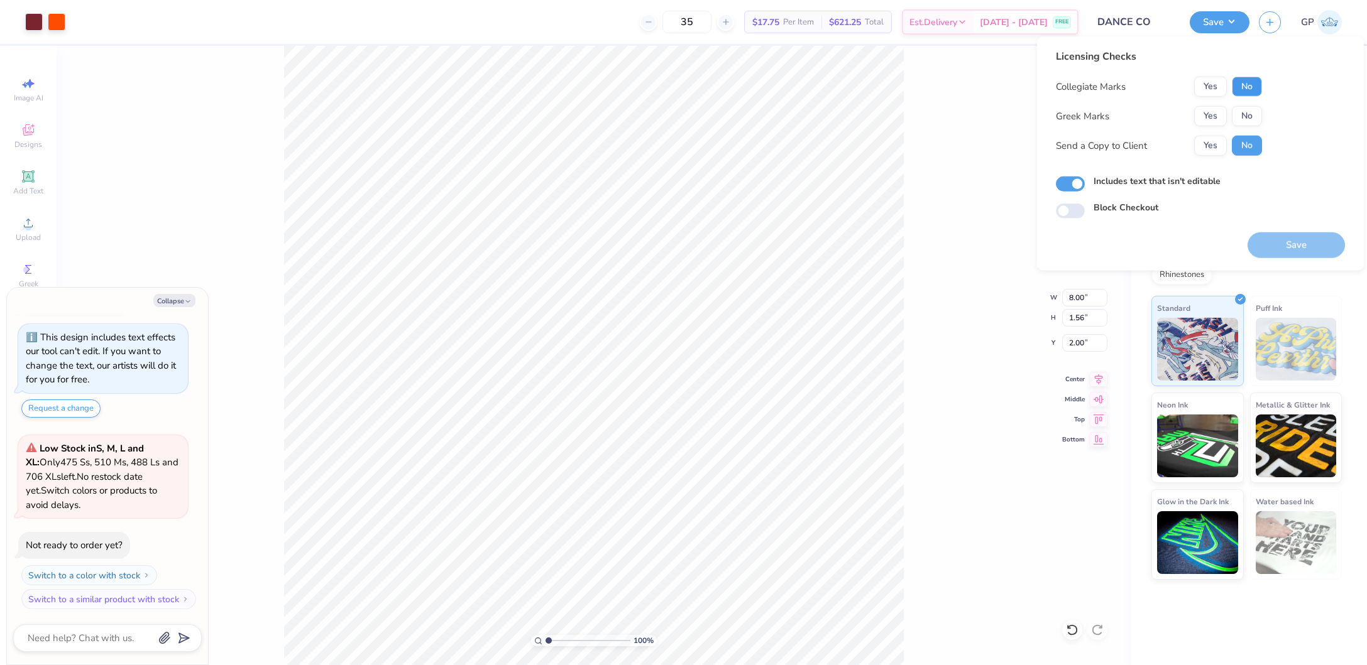
click at [1246, 84] on button "No" at bounding box center [1247, 87] width 30 height 20
click at [1210, 89] on button "Yes" at bounding box center [1210, 87] width 33 height 20
click at [1246, 118] on button "No" at bounding box center [1247, 116] width 30 height 20
click at [1287, 244] on button "Save" at bounding box center [1295, 246] width 97 height 26
type textarea "x"
